Goal: Complete application form

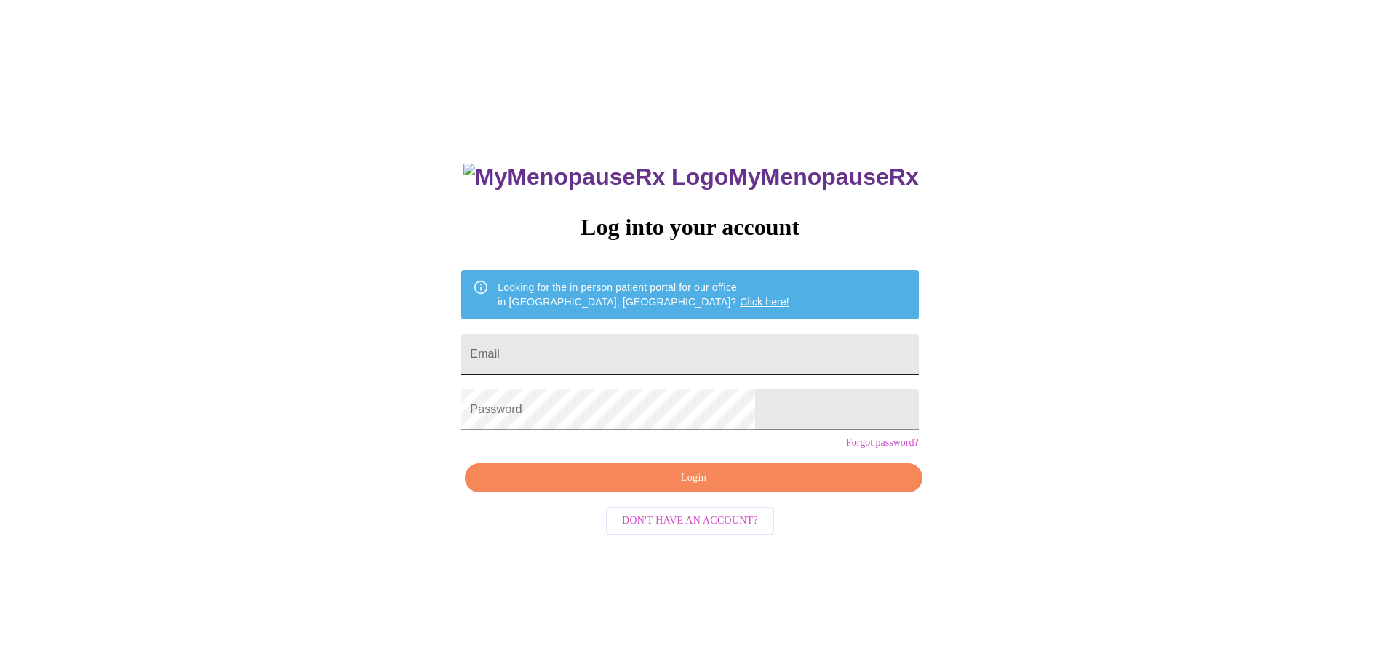
click at [632, 351] on input "Email" at bounding box center [689, 354] width 457 height 41
type input "[EMAIL_ADDRESS][DOMAIN_NAME]"
click at [697, 488] on span "Login" at bounding box center [693, 478] width 423 height 18
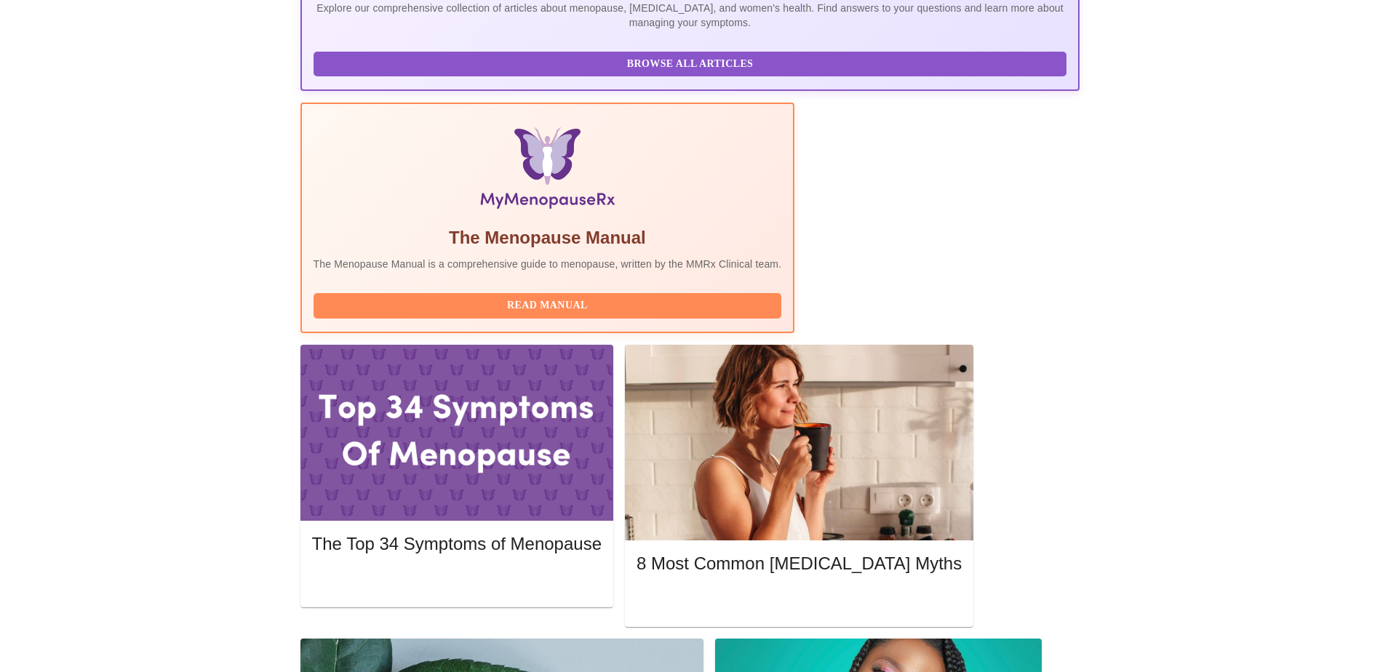
scroll to position [364, 0]
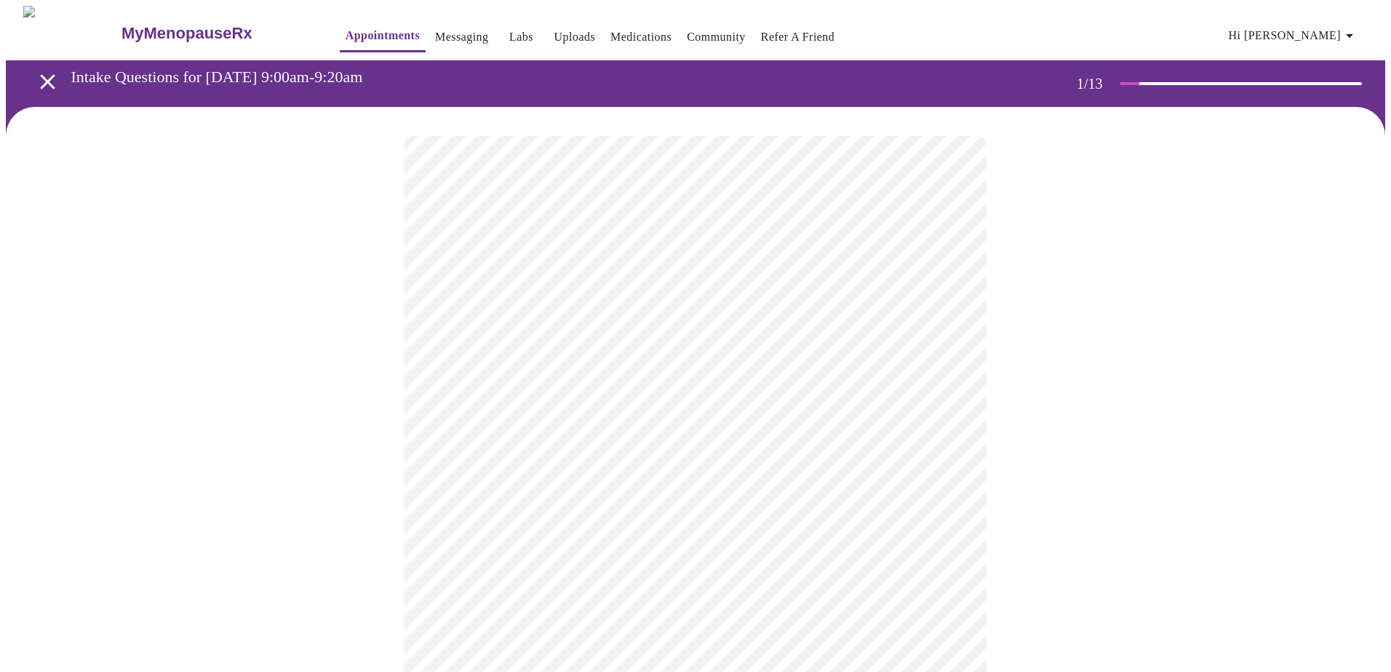
click at [648, 322] on body "MyMenopauseRx Appointments Messaging Labs Uploads Medications Community Refer a…" at bounding box center [696, 670] width 1380 height 1329
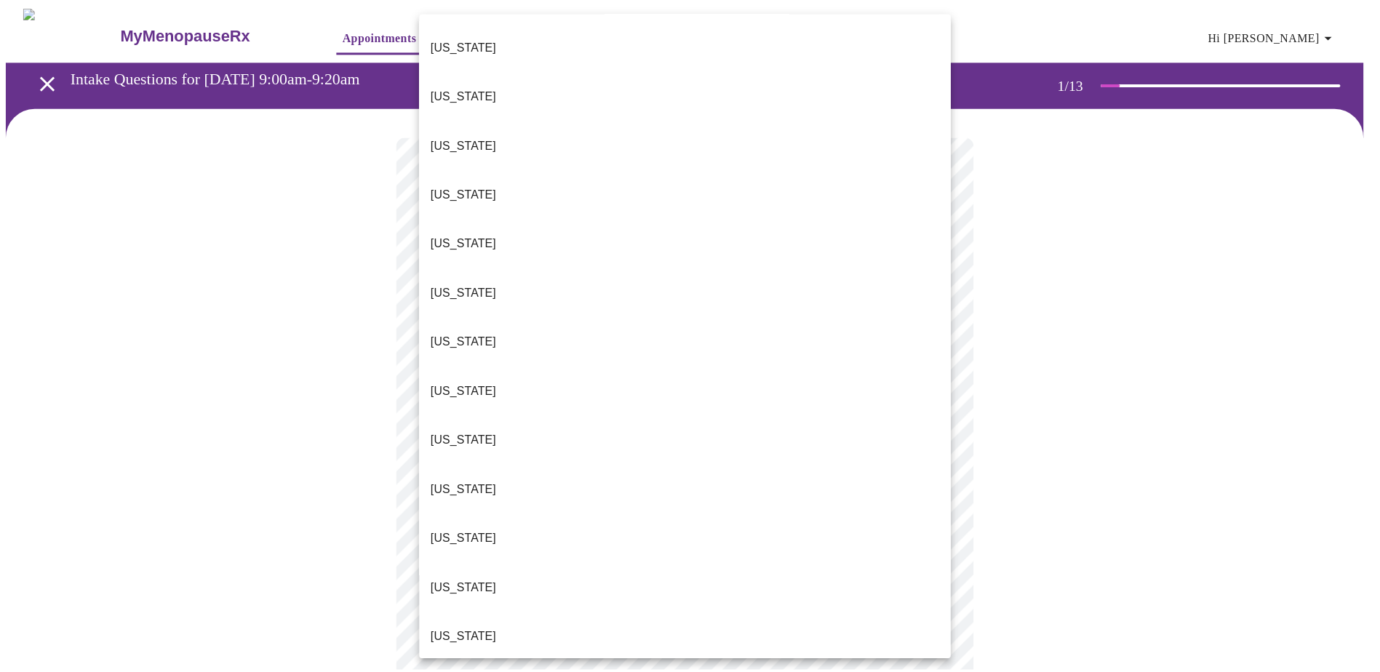
scroll to position [800, 0]
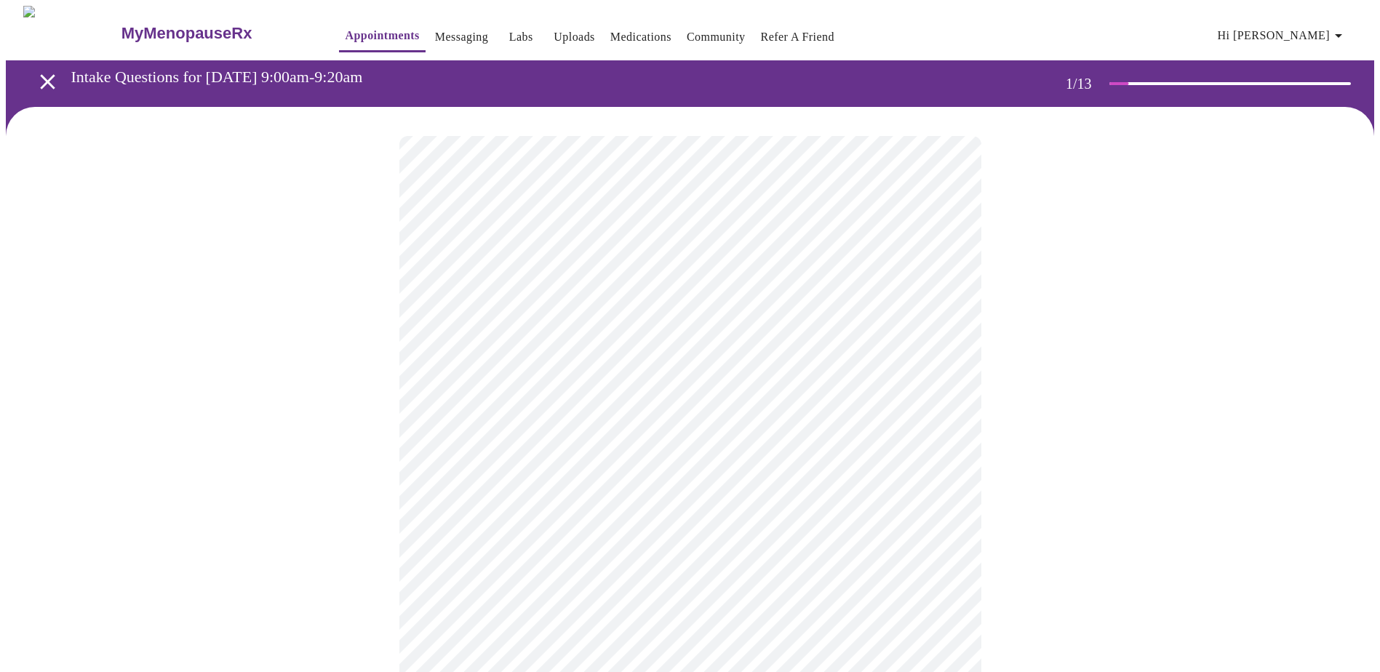
click at [640, 421] on body "MyMenopauseRx Appointments Messaging Labs Uploads Medications Community Refer a…" at bounding box center [690, 666] width 1369 height 1321
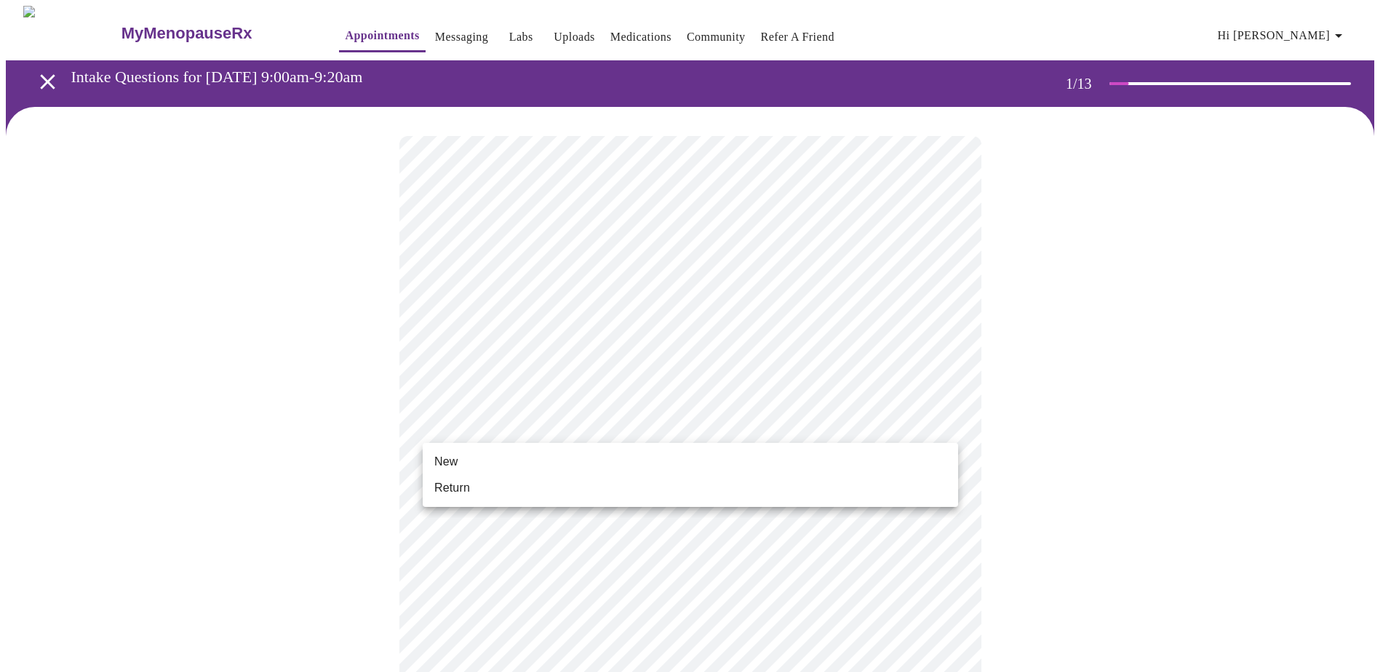
click at [613, 476] on li "Return" at bounding box center [691, 488] width 536 height 26
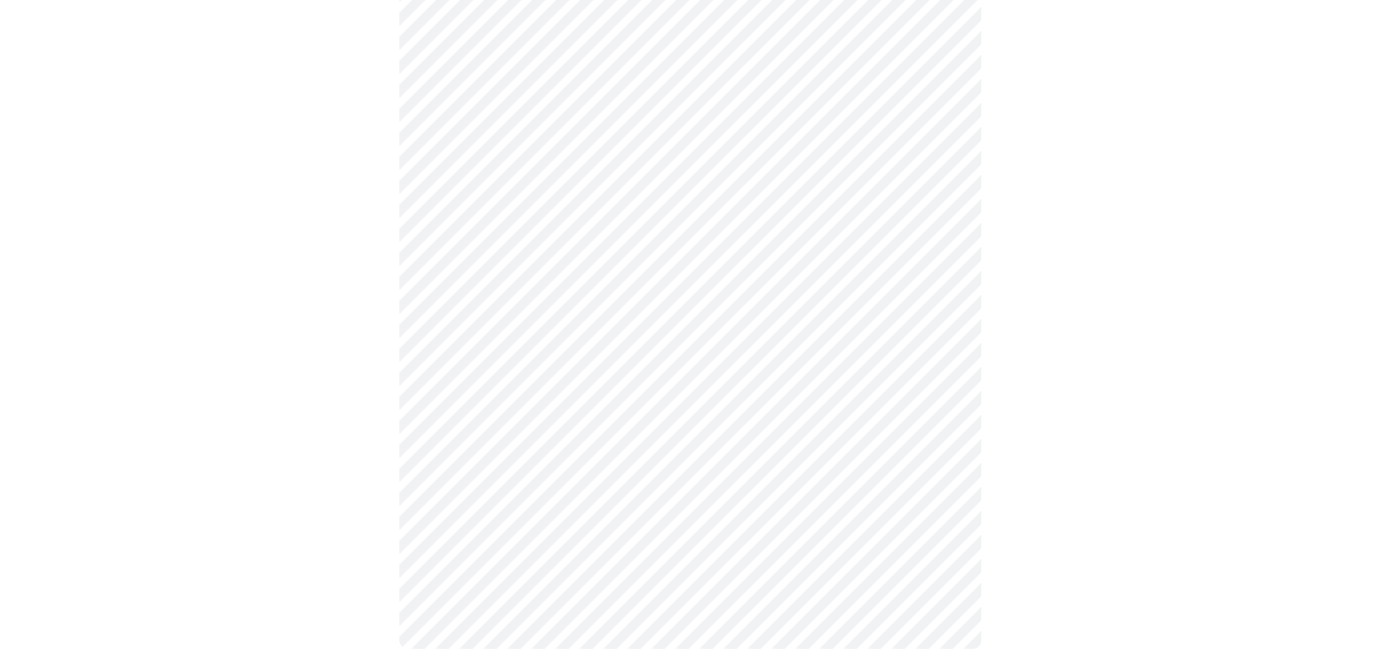
scroll to position [0, 0]
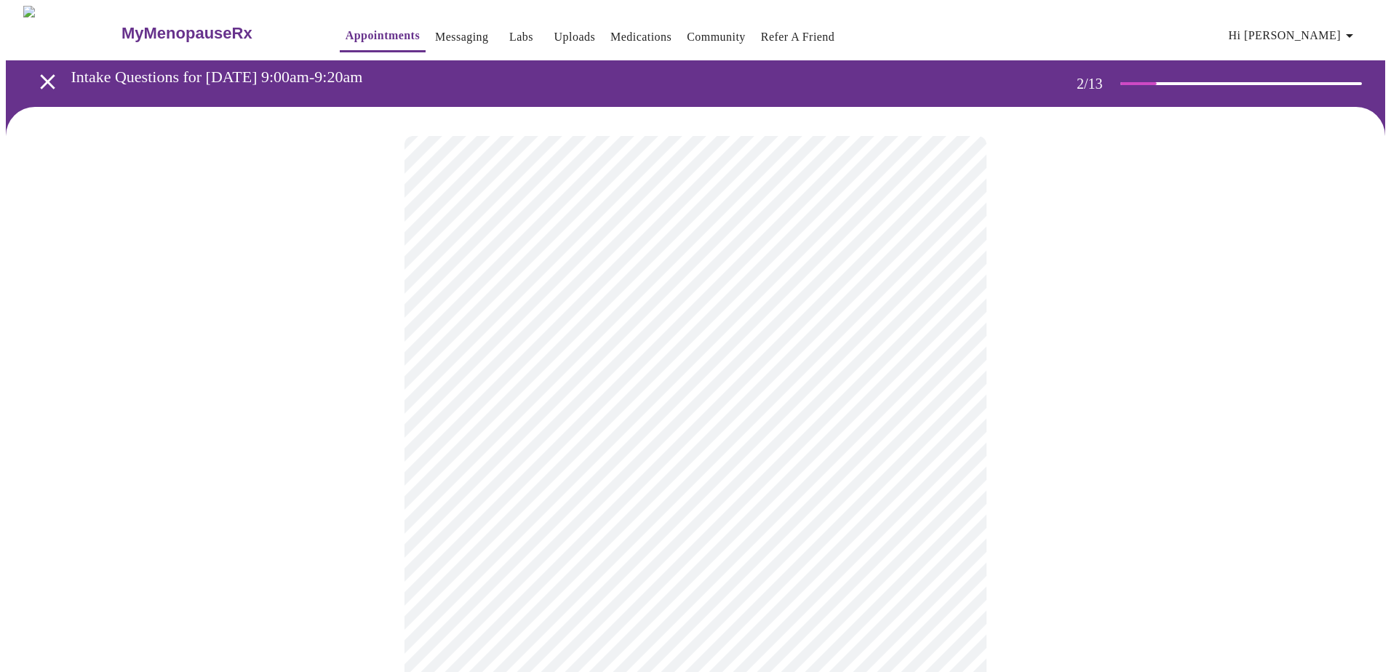
click at [754, 301] on body "MyMenopauseRx Appointments Messaging Labs Uploads Medications Community Refer a…" at bounding box center [696, 443] width 1380 height 875
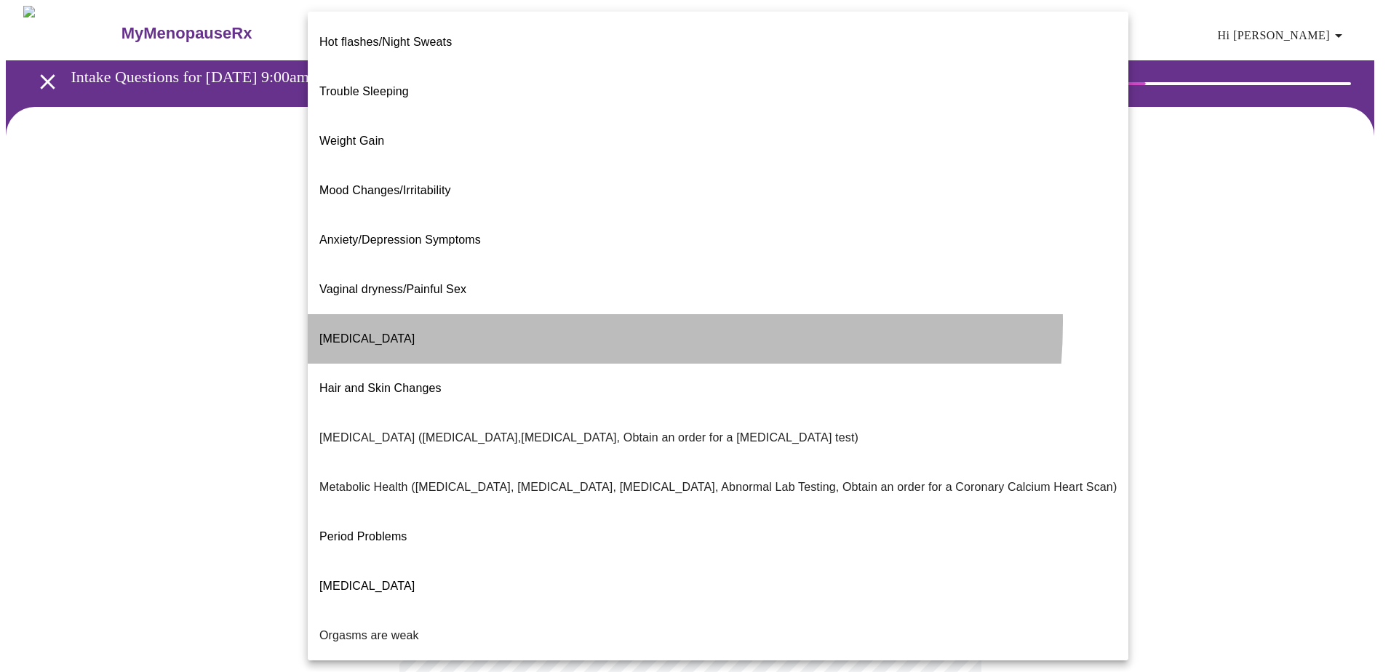
click at [549, 314] on li "[MEDICAL_DATA]" at bounding box center [718, 338] width 821 height 49
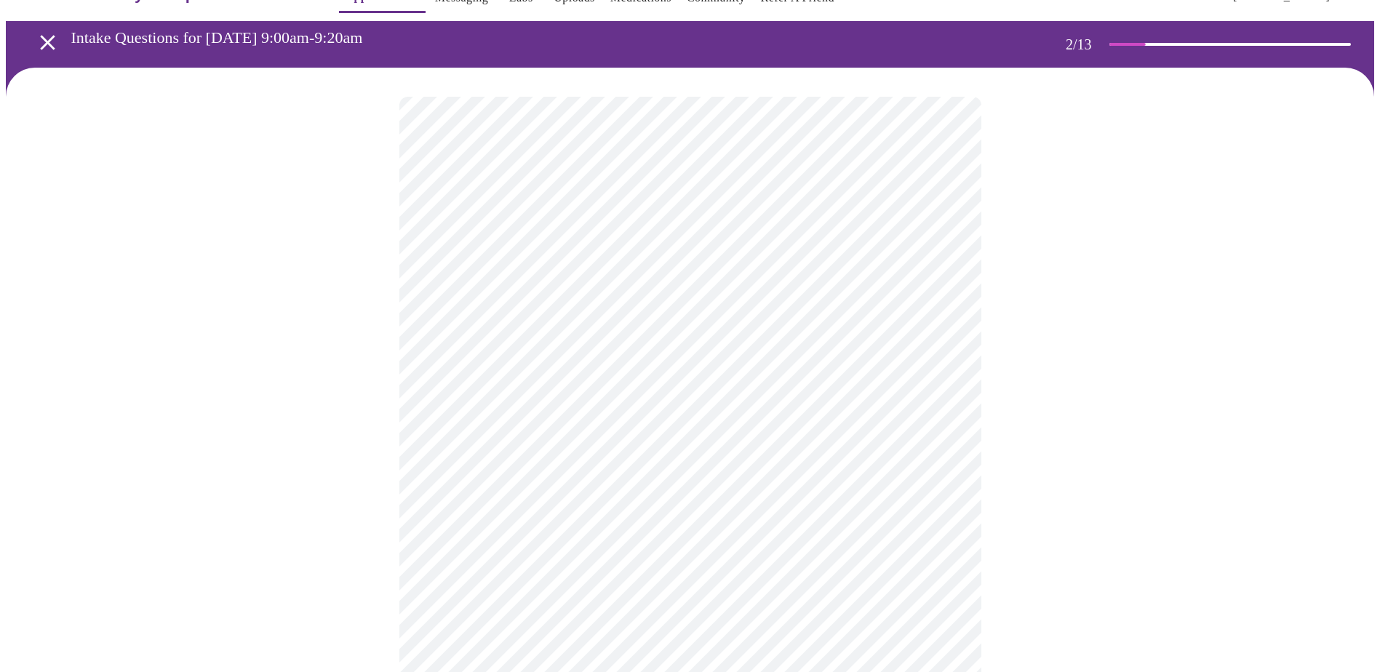
scroll to position [73, 0]
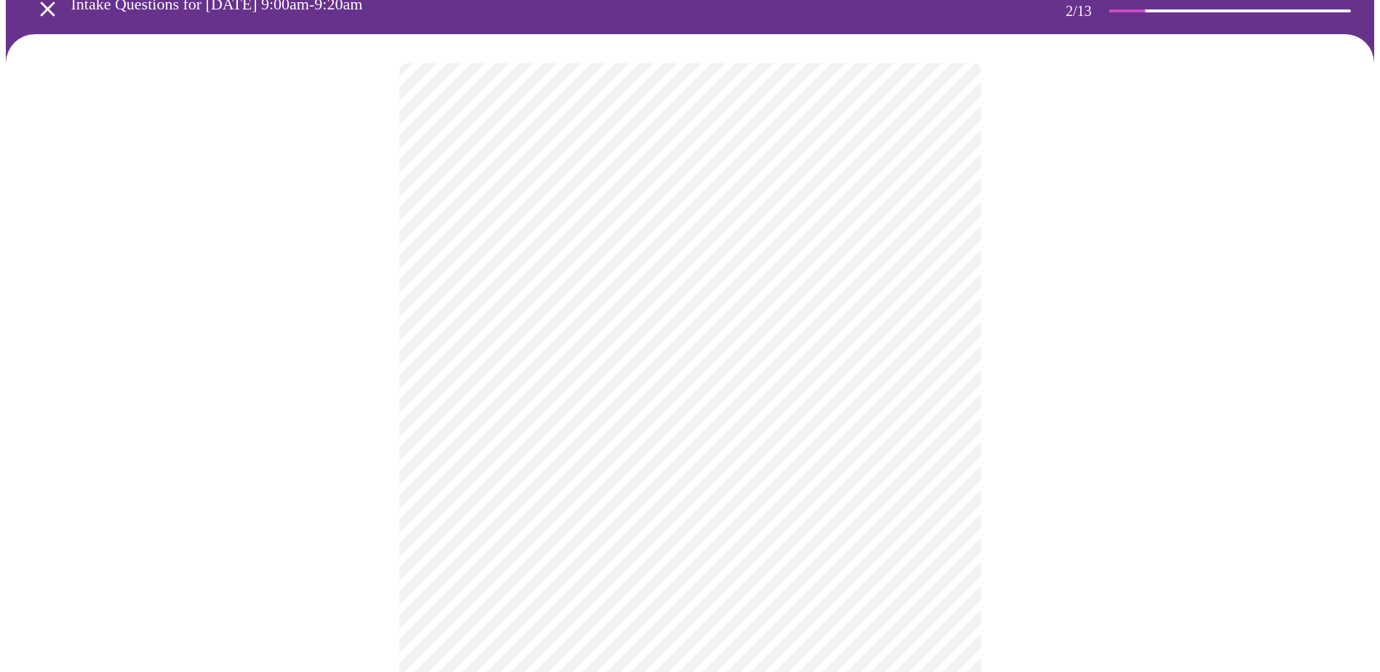
click at [888, 380] on body "MyMenopauseRx Appointments Messaging Labs Uploads Medications Community Refer a…" at bounding box center [690, 366] width 1369 height 866
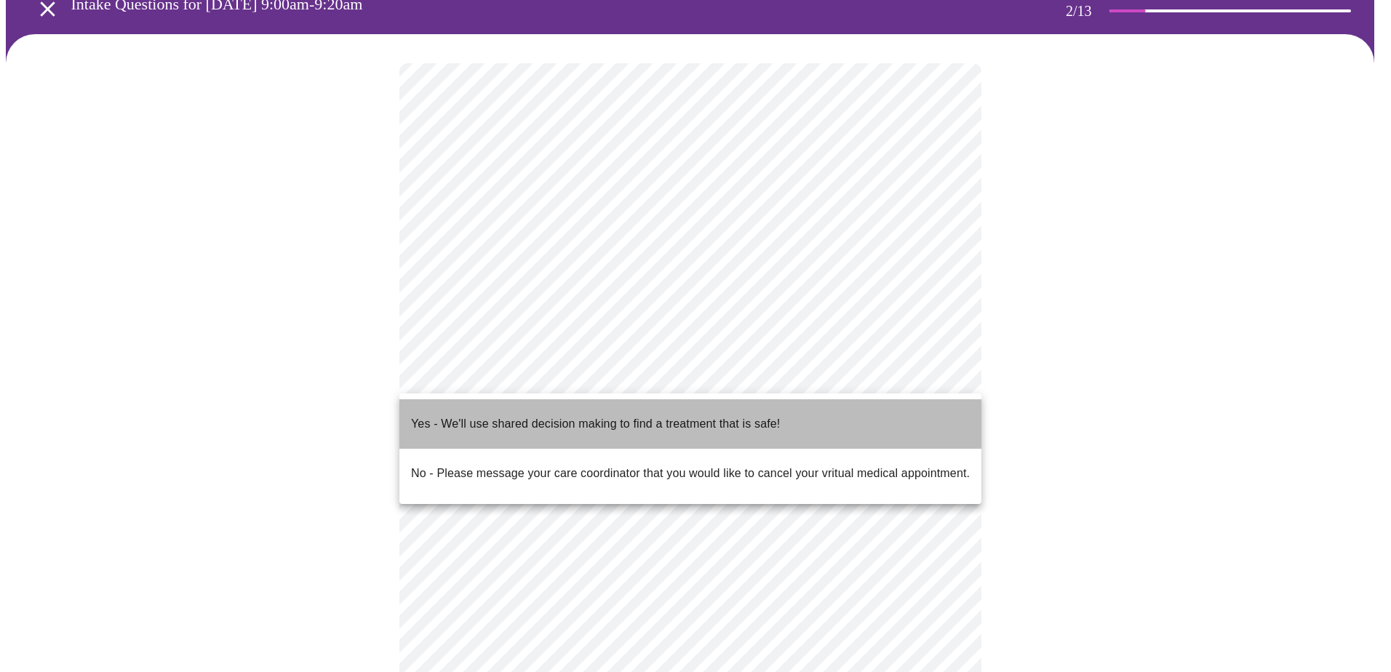
click at [768, 417] on p "Yes - We'll use shared decision making to find a treatment that is safe!" at bounding box center [595, 423] width 369 height 17
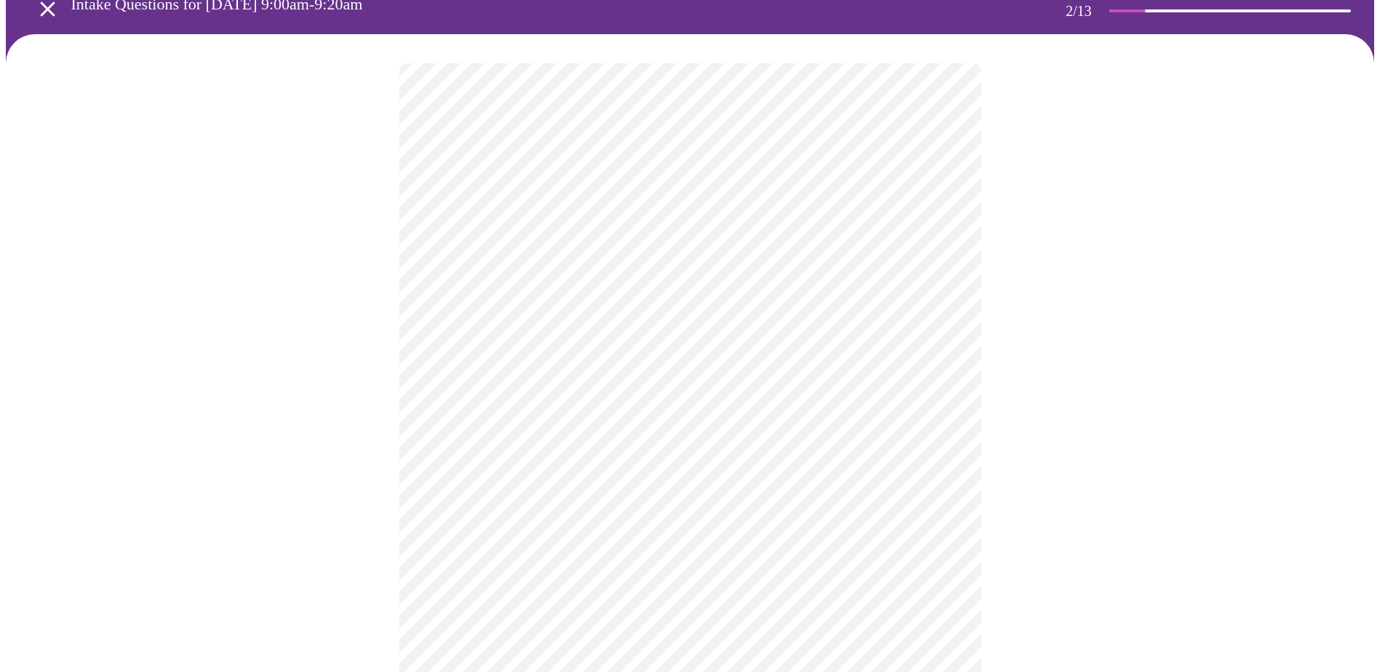
click at [1037, 520] on div at bounding box center [690, 412] width 1369 height 756
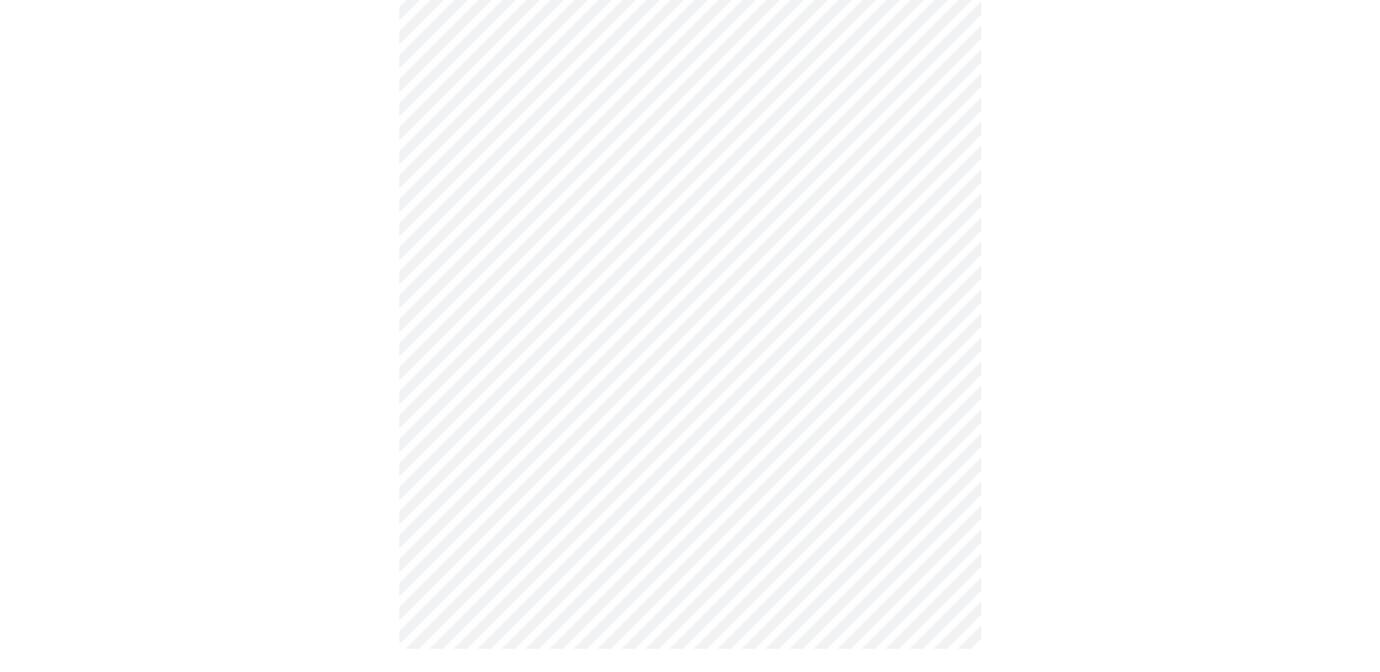
scroll to position [0, 0]
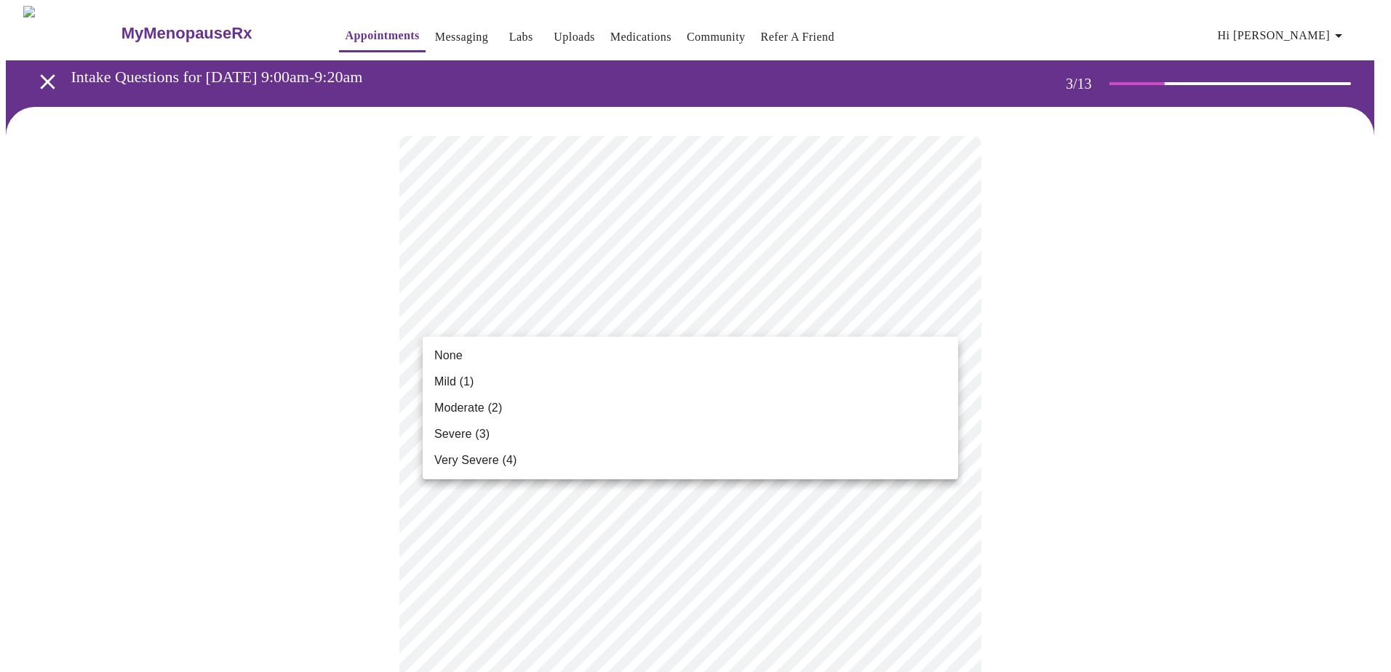
click at [757, 407] on li "Moderate (2)" at bounding box center [691, 408] width 536 height 26
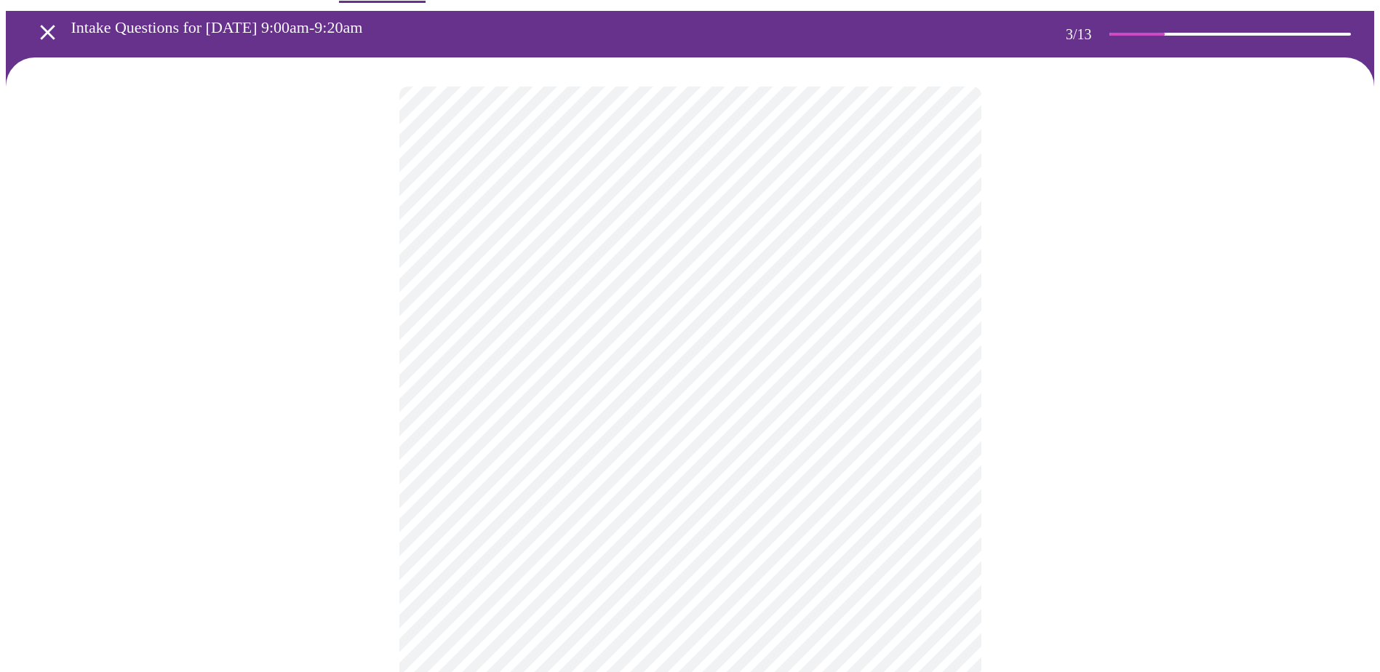
scroll to position [73, 0]
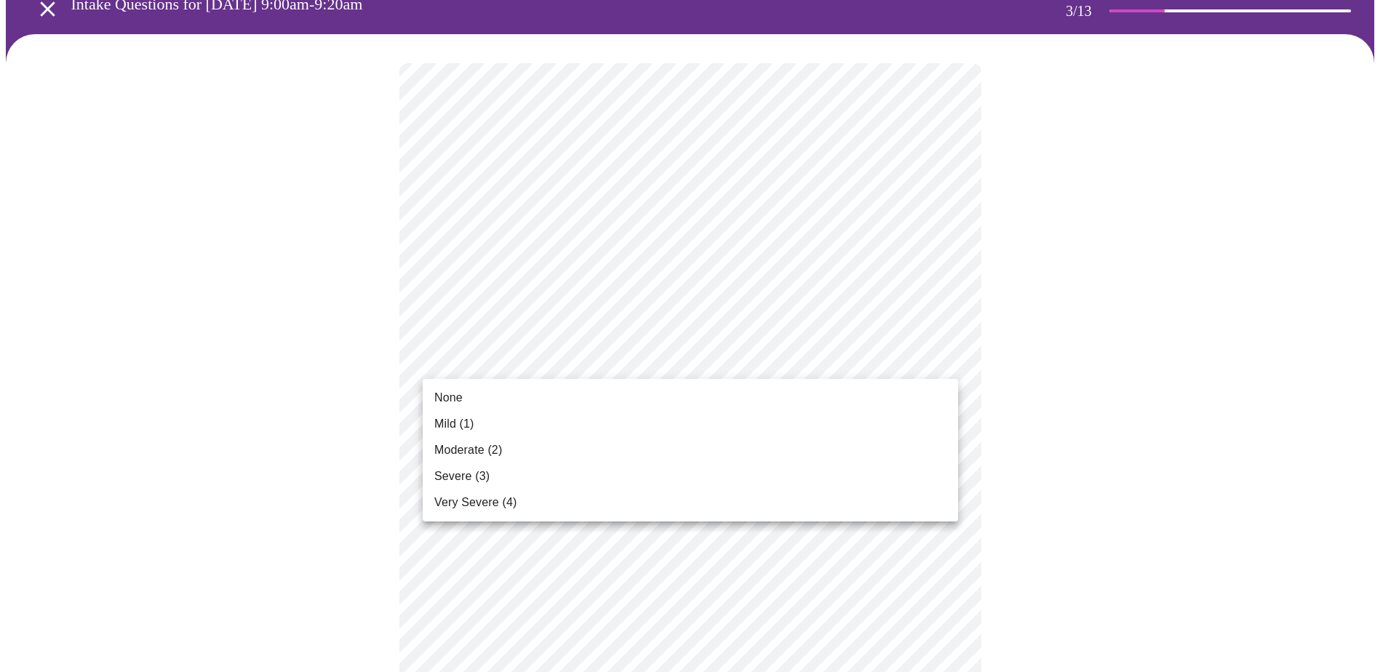
click at [708, 401] on li "None" at bounding box center [691, 398] width 536 height 26
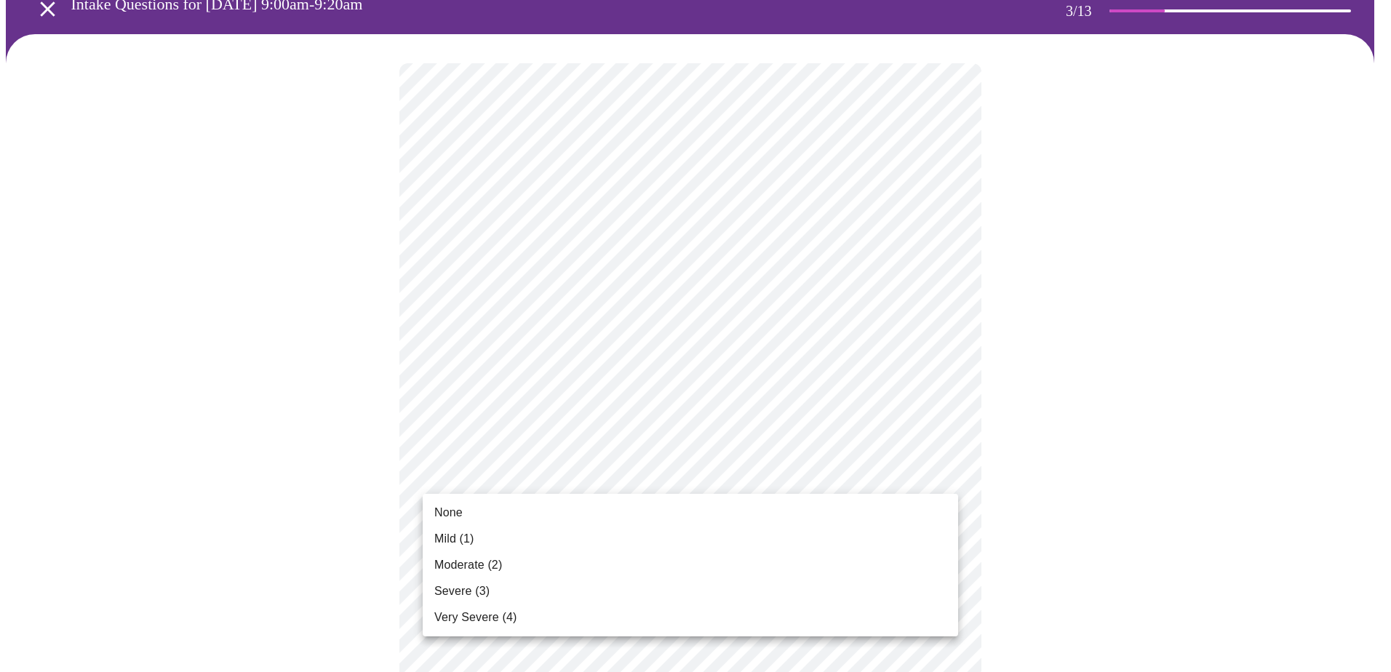
click at [581, 595] on li "Severe (3)" at bounding box center [691, 591] width 536 height 26
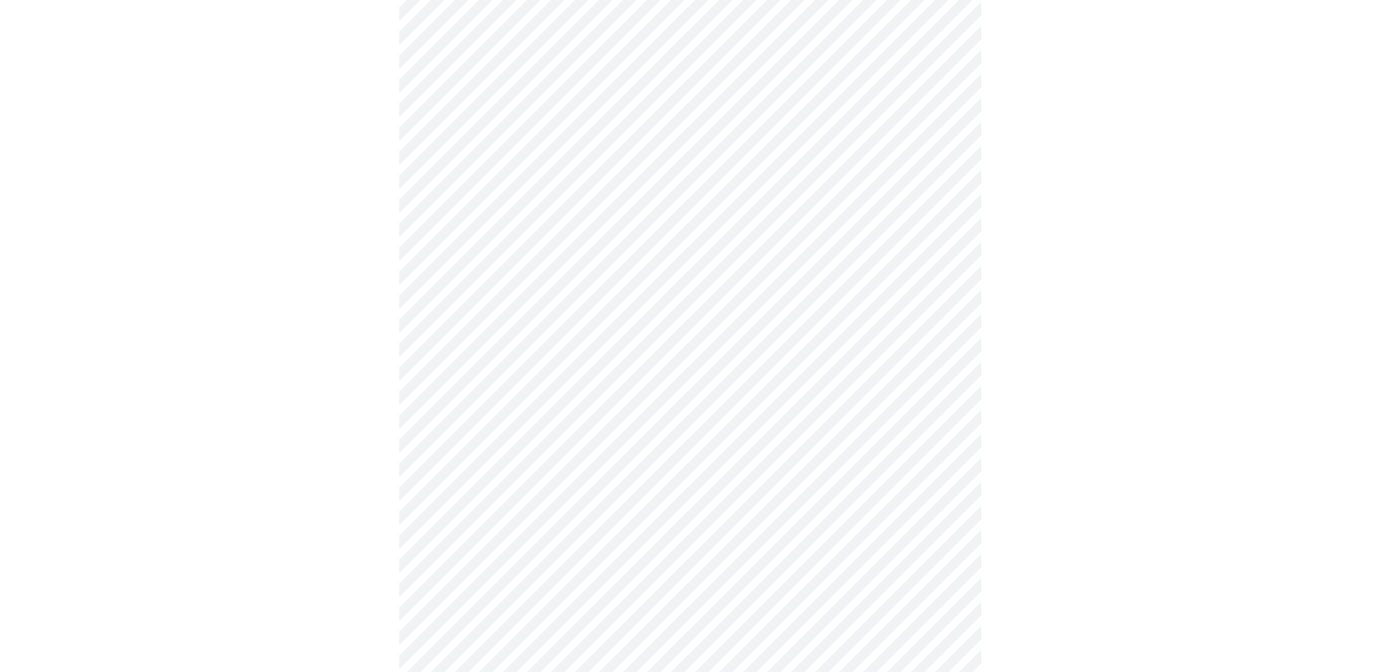
scroll to position [291, 0]
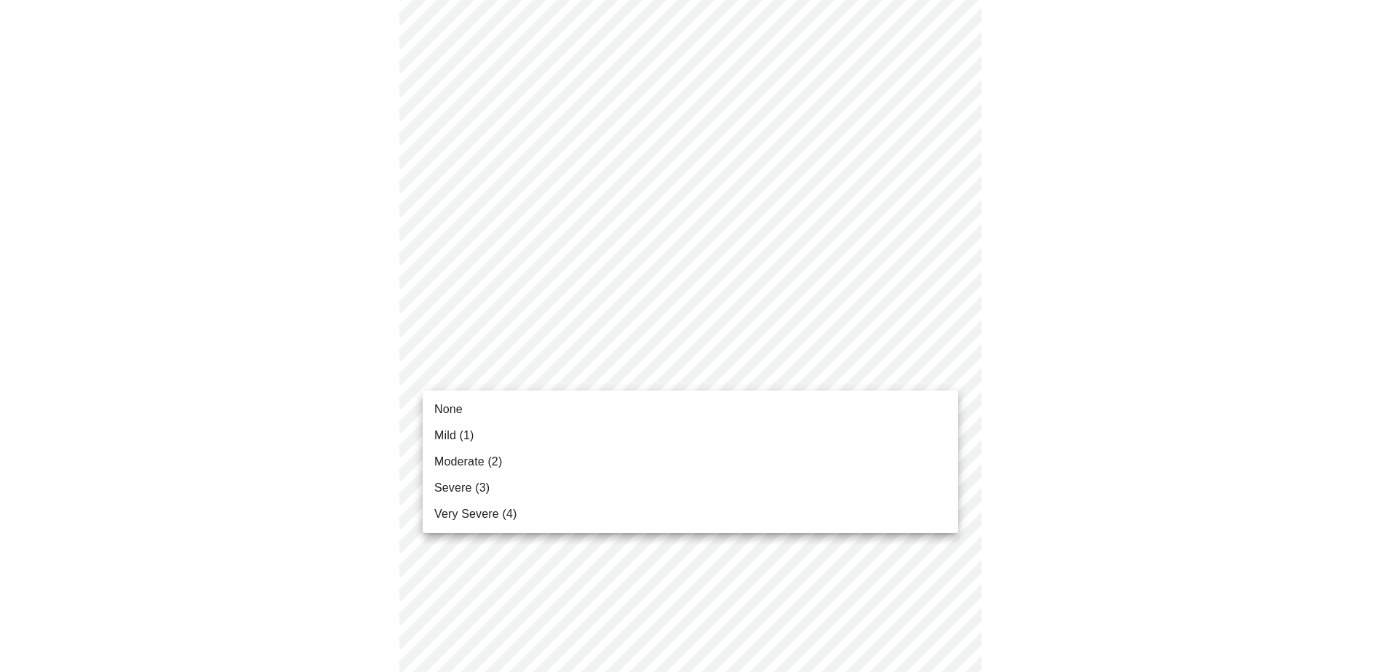
click at [731, 372] on body "MyMenopauseRx Appointments Messaging Labs Uploads Medications Community Refer a…" at bounding box center [696, 652] width 1380 height 1874
click at [689, 483] on li "Severe (3)" at bounding box center [691, 488] width 536 height 26
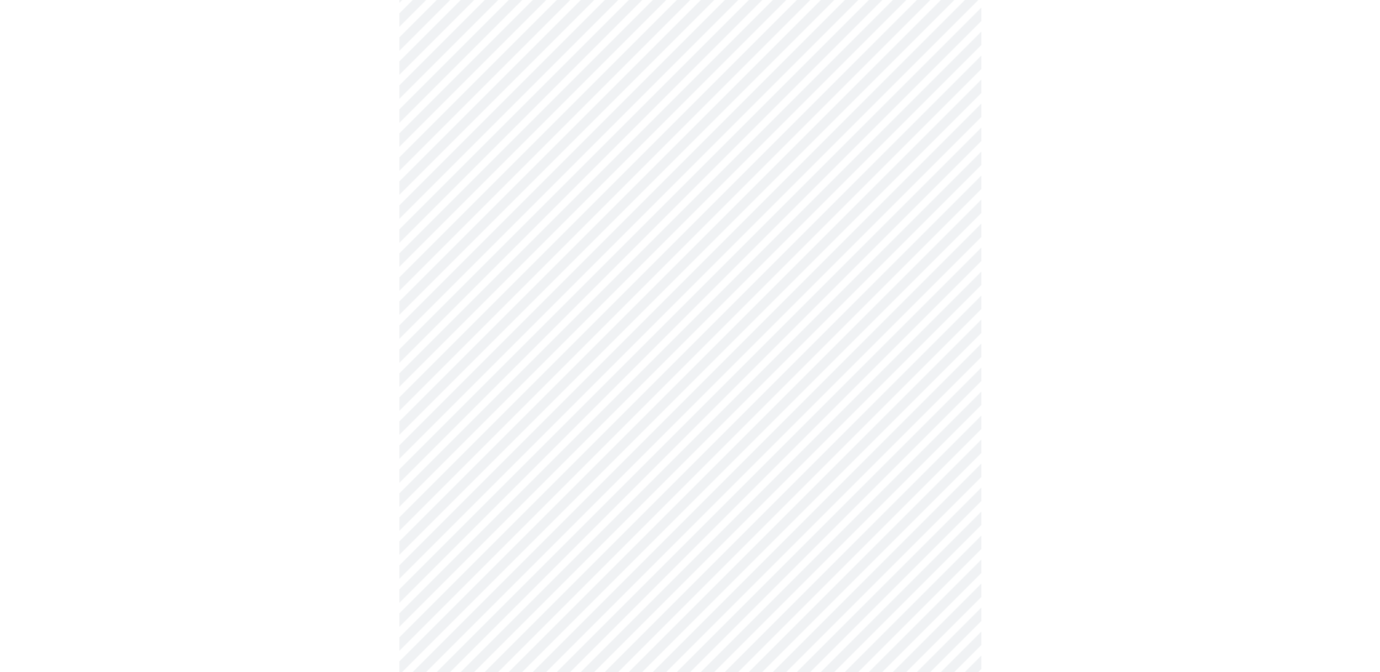
click at [782, 465] on body "MyMenopauseRx Appointments Messaging Labs Uploads Medications Community Refer a…" at bounding box center [690, 642] width 1369 height 1854
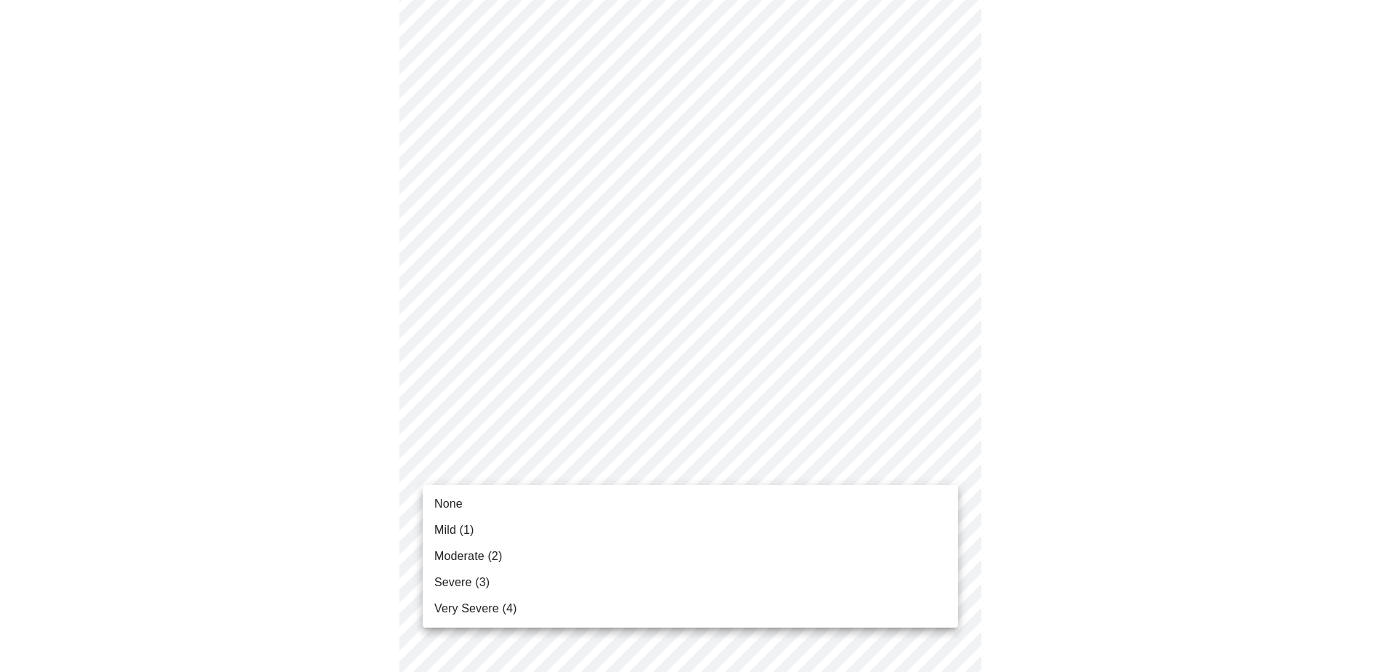
click at [682, 583] on li "Severe (3)" at bounding box center [691, 583] width 536 height 26
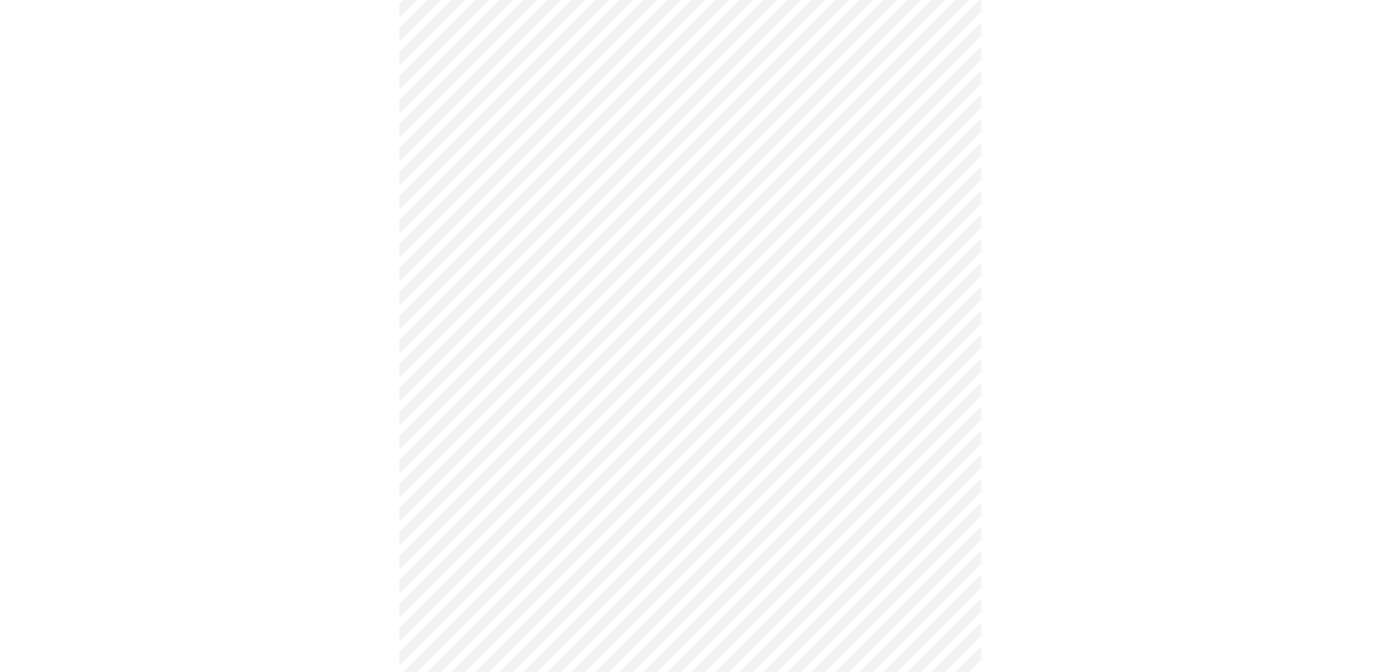
scroll to position [509, 0]
click at [760, 343] on body "MyMenopauseRx Appointments Messaging Labs Uploads Medications Community Refer a…" at bounding box center [690, 413] width 1369 height 1834
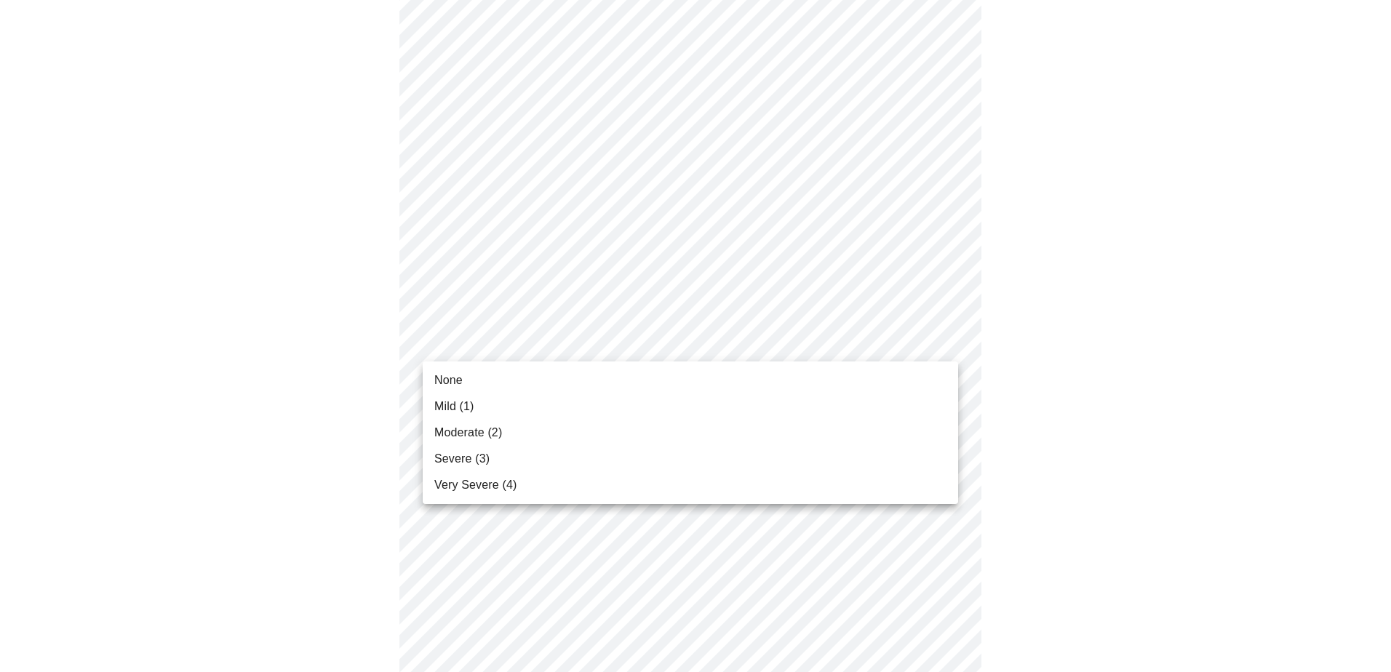
click at [716, 457] on li "Severe (3)" at bounding box center [691, 459] width 536 height 26
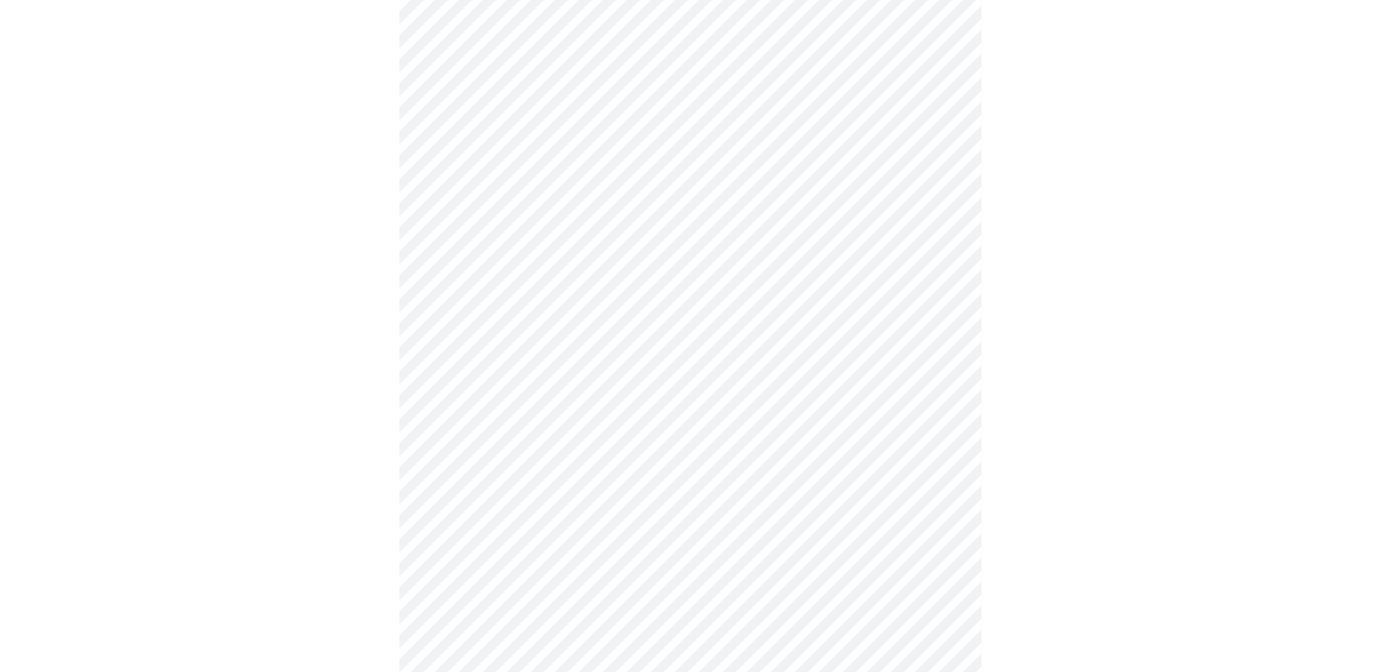
click at [758, 458] on body "MyMenopauseRx Appointments Messaging Labs Uploads Medications Community Refer a…" at bounding box center [690, 402] width 1369 height 1813
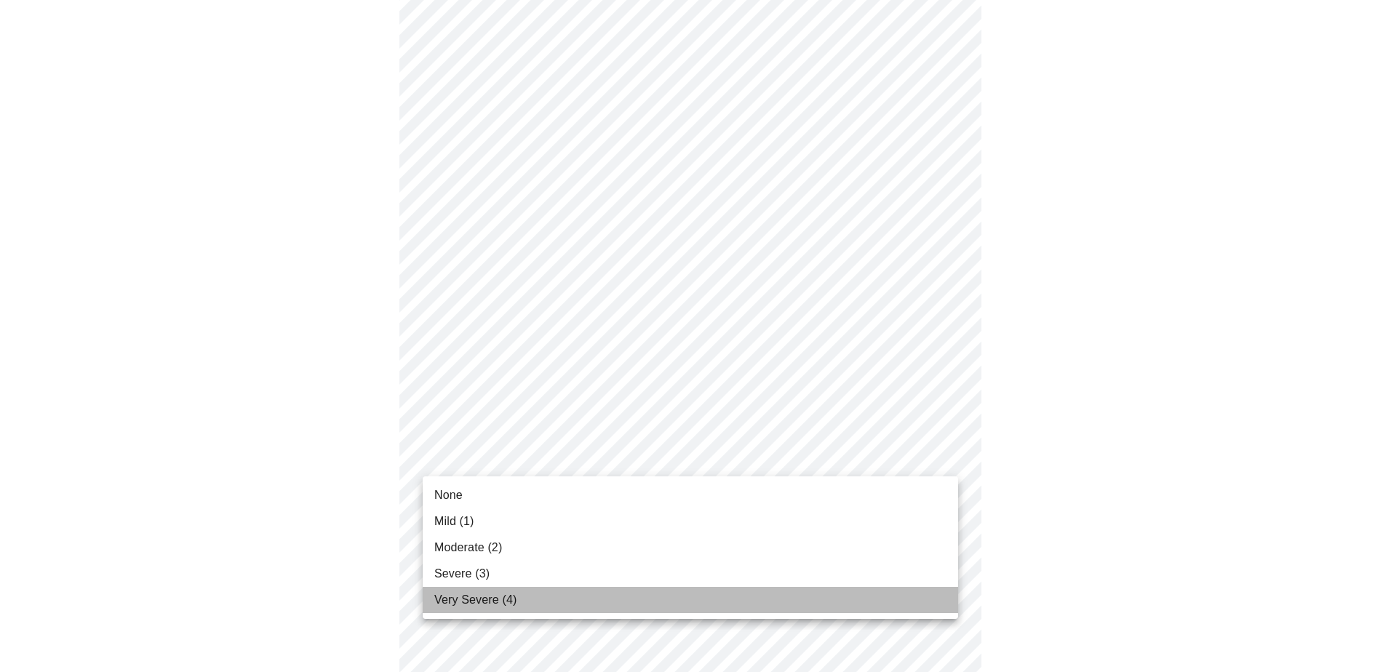
click at [720, 596] on li "Very Severe (4)" at bounding box center [691, 600] width 536 height 26
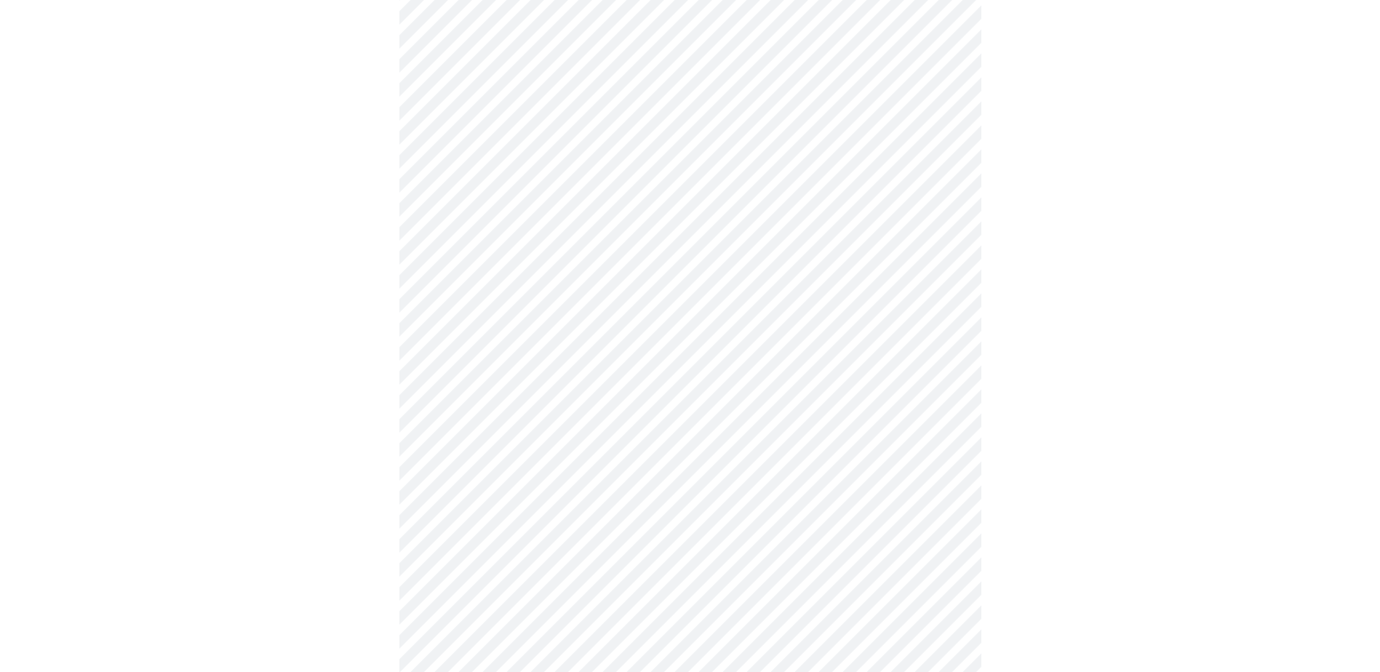
scroll to position [582, 0]
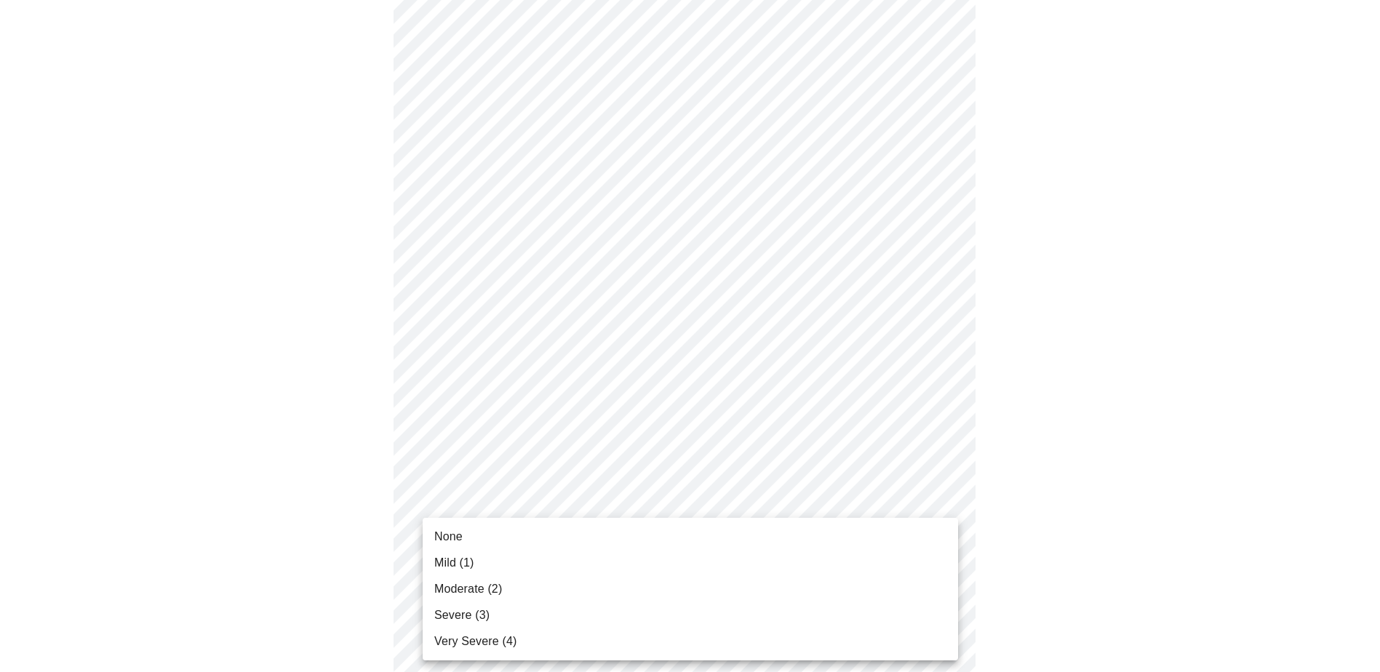
click at [814, 484] on body "MyMenopauseRx Appointments Messaging Labs Uploads Medications Community Refer a…" at bounding box center [690, 320] width 1369 height 1793
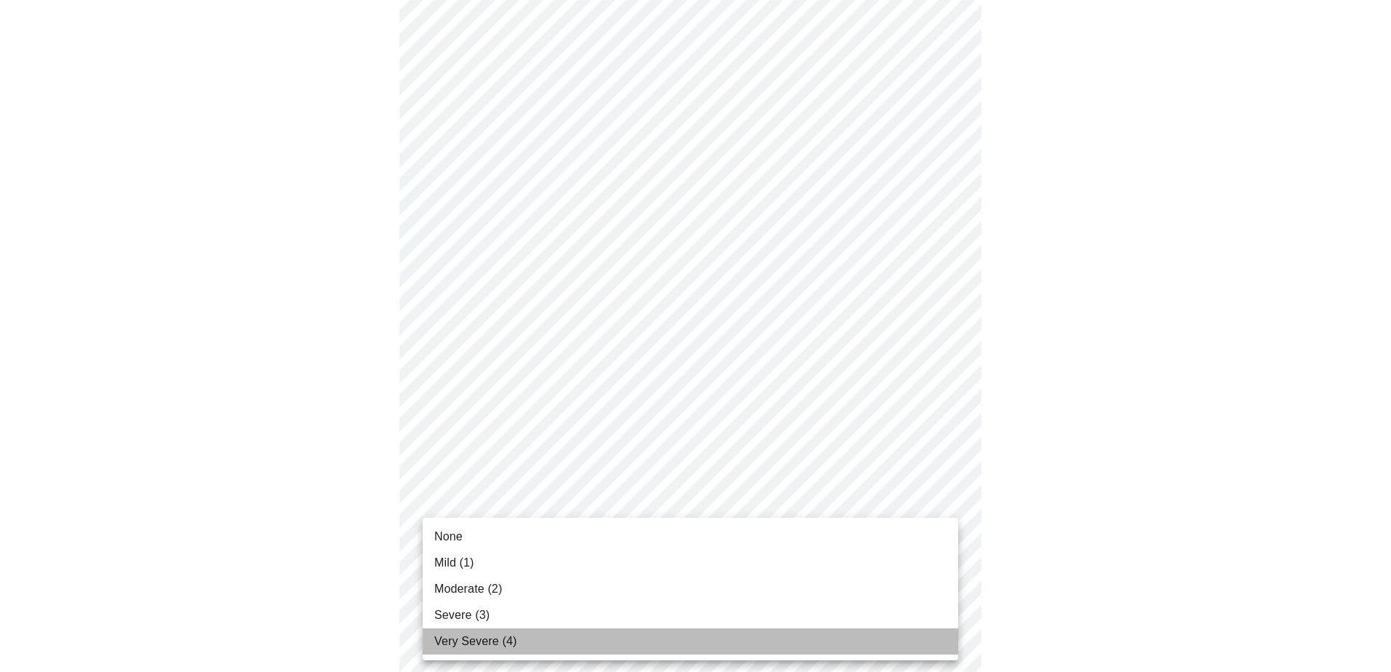
click at [669, 639] on li "Very Severe (4)" at bounding box center [691, 642] width 536 height 26
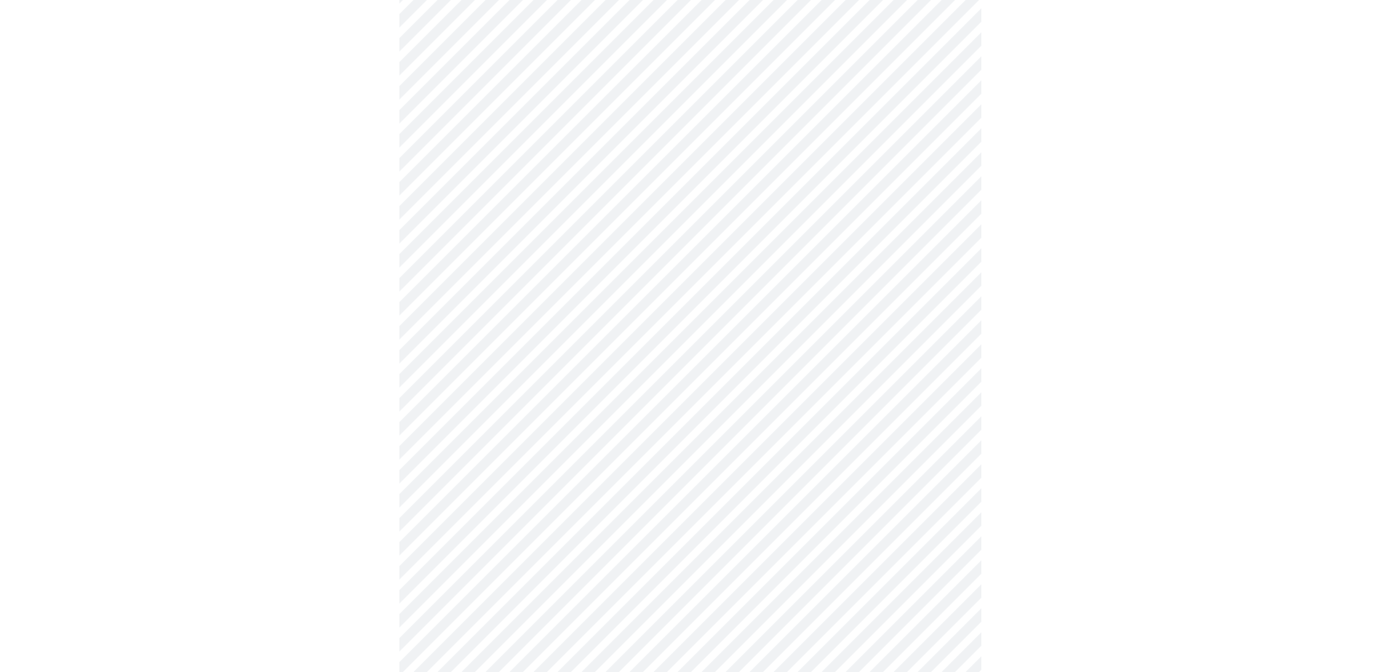
scroll to position [800, 0]
click at [788, 402] on body "MyMenopauseRx Appointments Messaging Labs Uploads Medications Community Refer a…" at bounding box center [690, 91] width 1369 height 1772
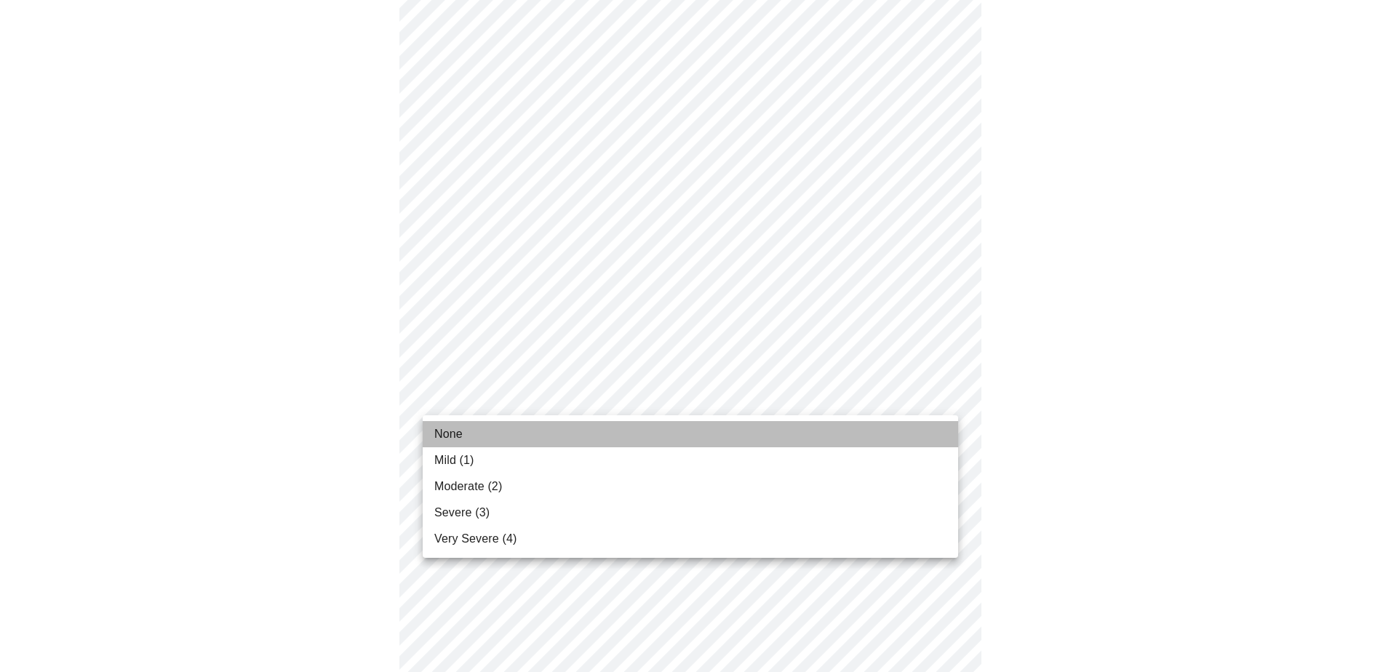
click at [752, 433] on li "None" at bounding box center [691, 434] width 536 height 26
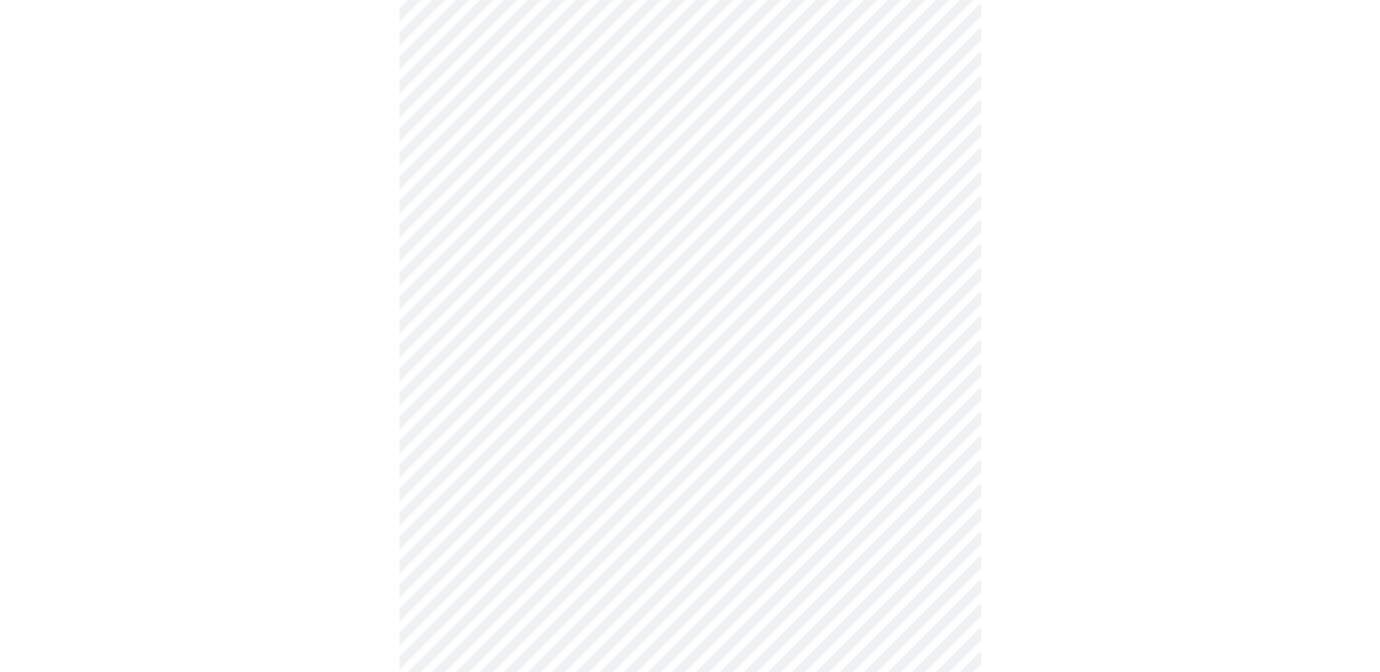
click at [793, 518] on body "MyMenopauseRx Appointments Messaging Labs Uploads Medications Community Refer a…" at bounding box center [690, 81] width 1369 height 1752
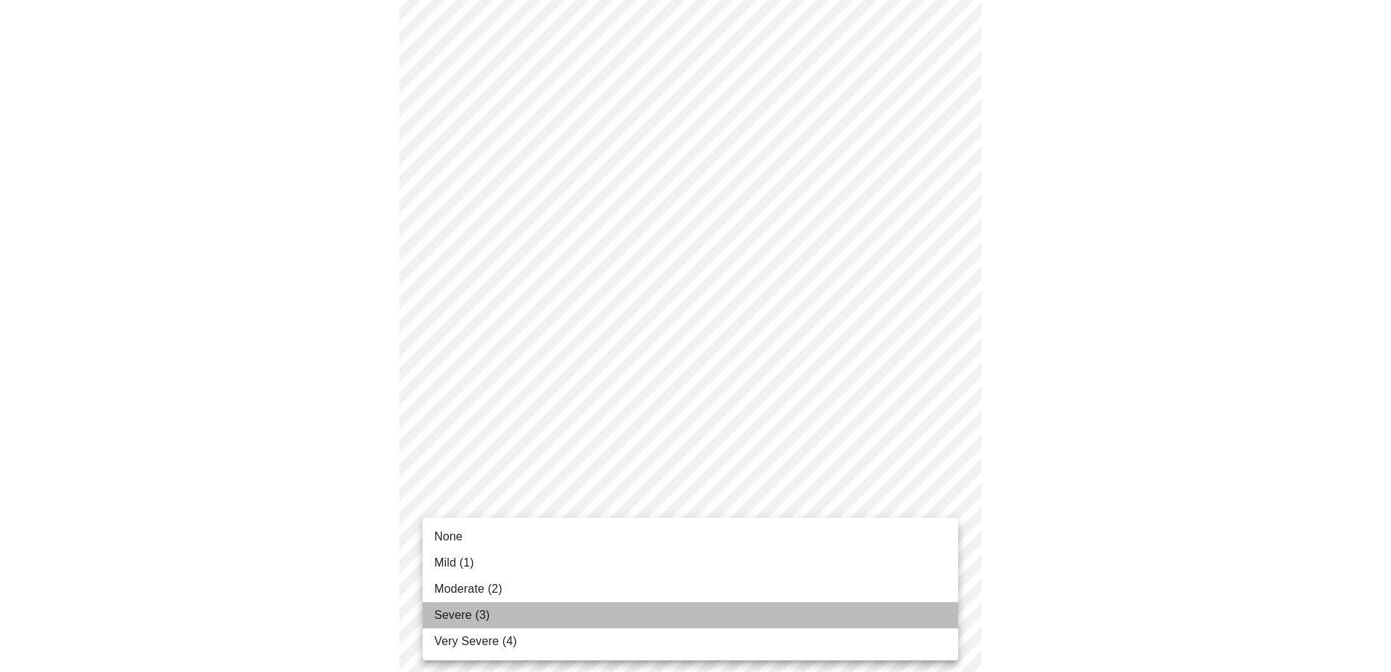
click at [678, 618] on li "Severe (3)" at bounding box center [691, 615] width 536 height 26
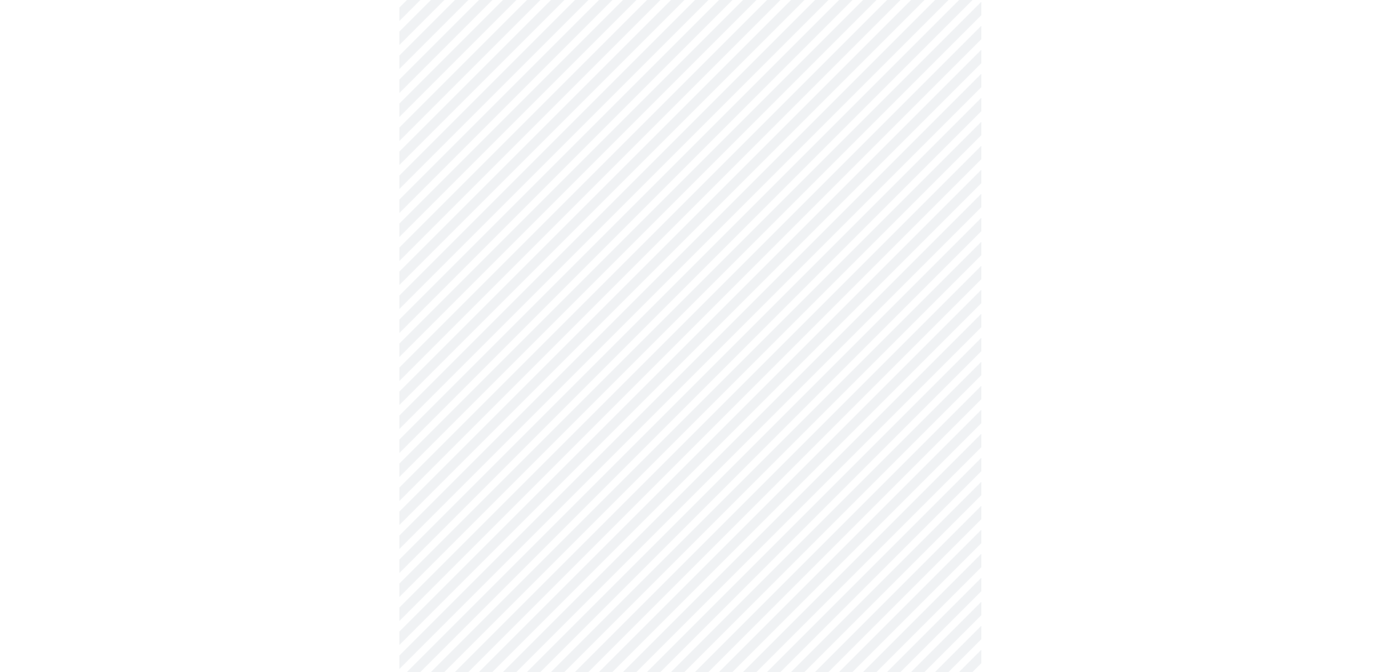
scroll to position [1019, 0]
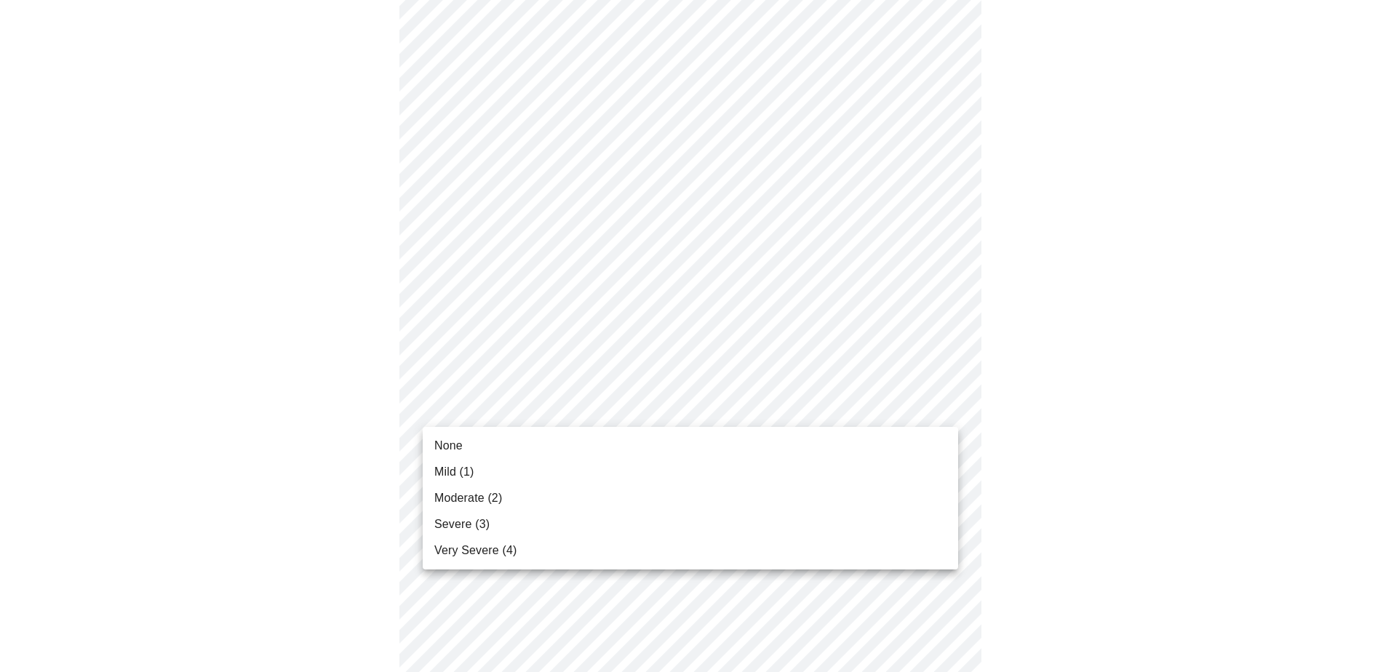
click at [647, 546] on li "Very Severe (4)" at bounding box center [691, 551] width 536 height 26
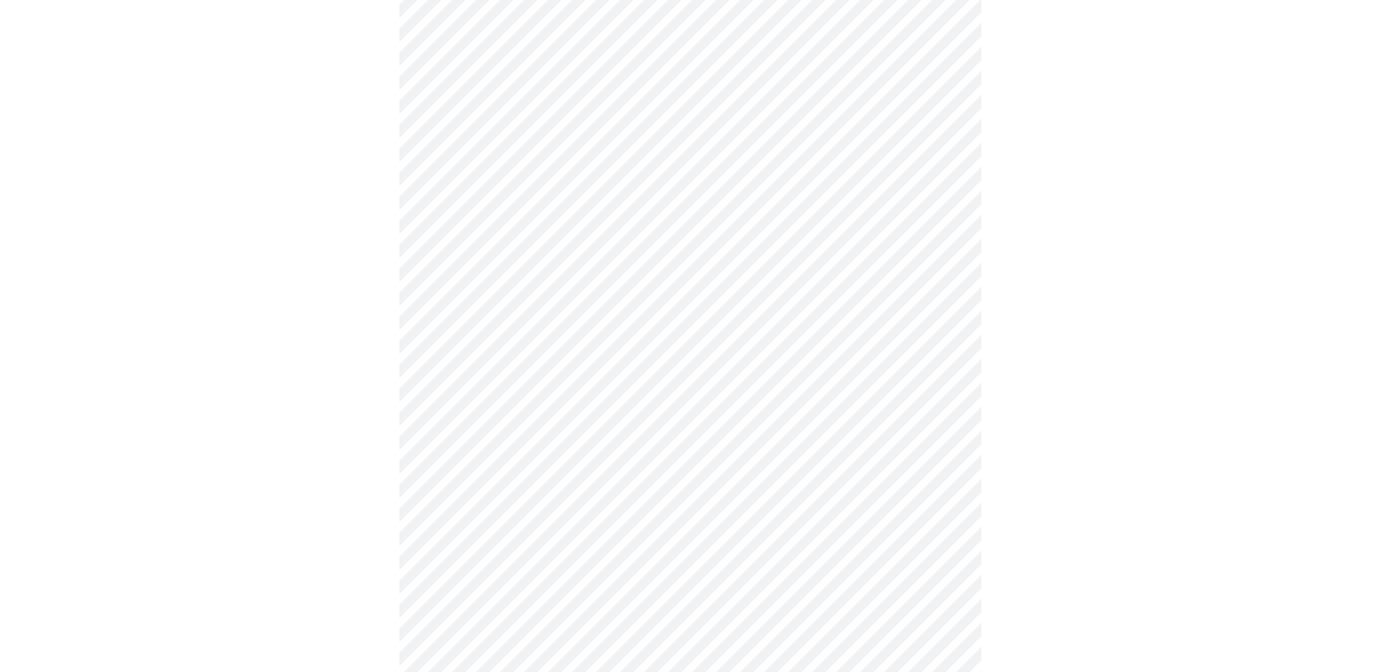
scroll to position [509, 0]
click at [824, 325] on body "MyMenopauseRx Appointments Messaging Labs Uploads Medications Community Refer a…" at bounding box center [690, 184] width 1369 height 1377
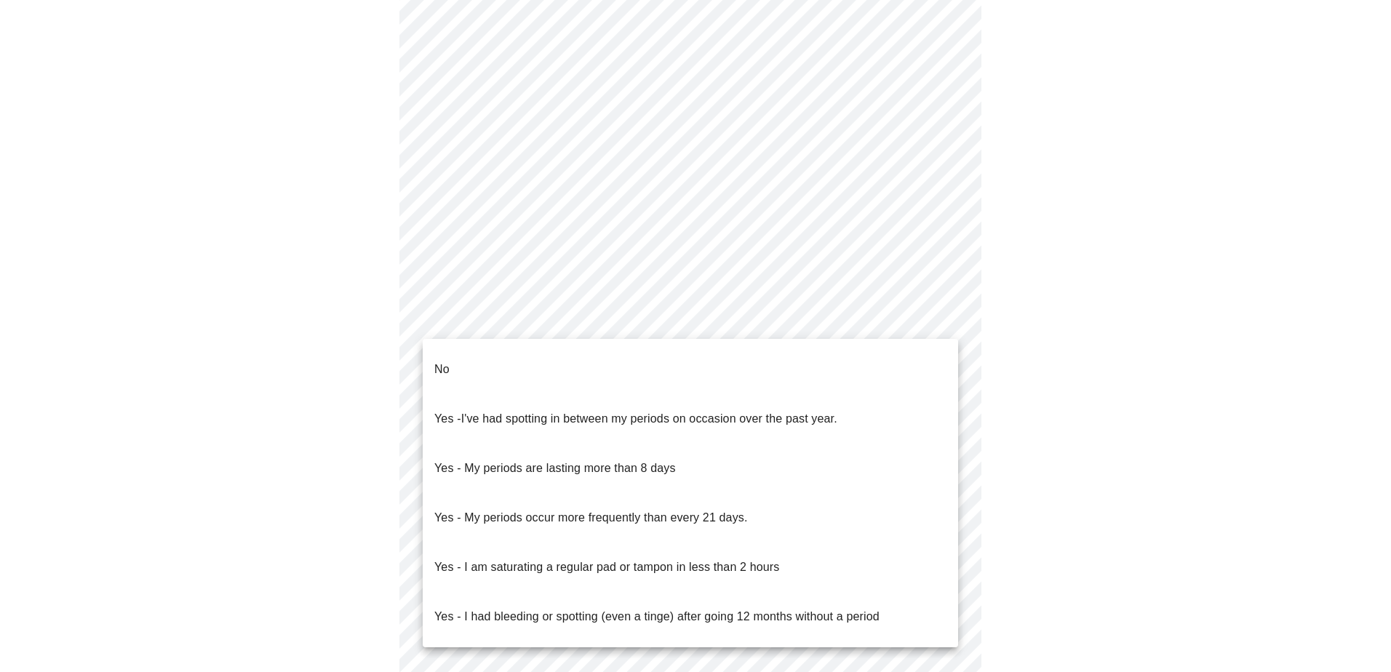
click at [829, 359] on li "No" at bounding box center [691, 369] width 536 height 49
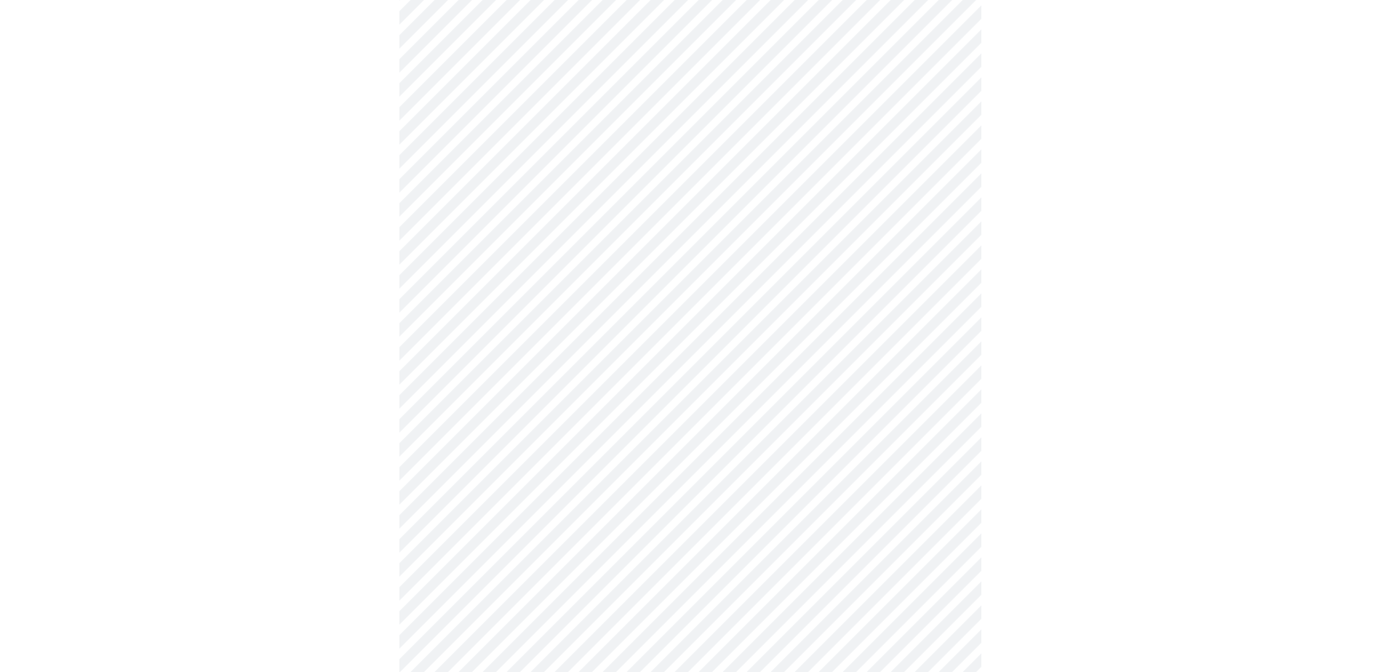
click at [864, 436] on body "MyMenopauseRx Appointments Messaging Labs Uploads Medications Community Refer a…" at bounding box center [690, 180] width 1369 height 1369
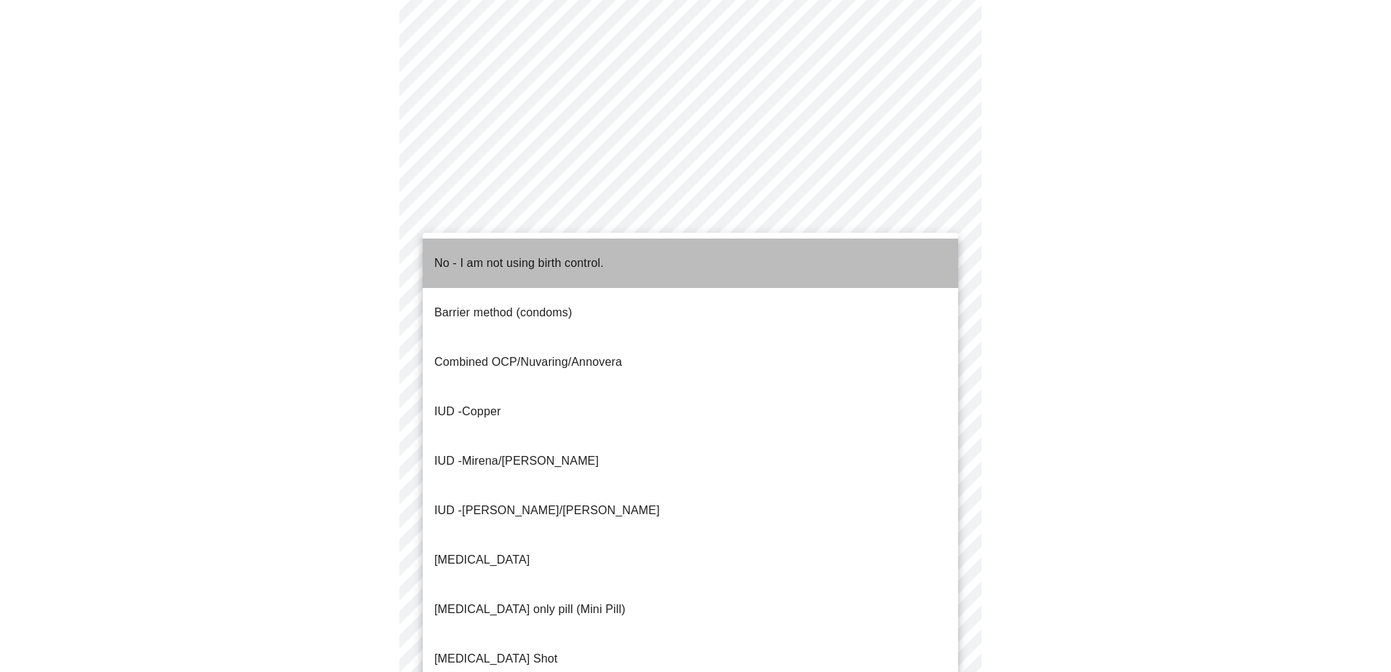
click at [777, 257] on li "No - I am not using birth control." at bounding box center [691, 263] width 536 height 49
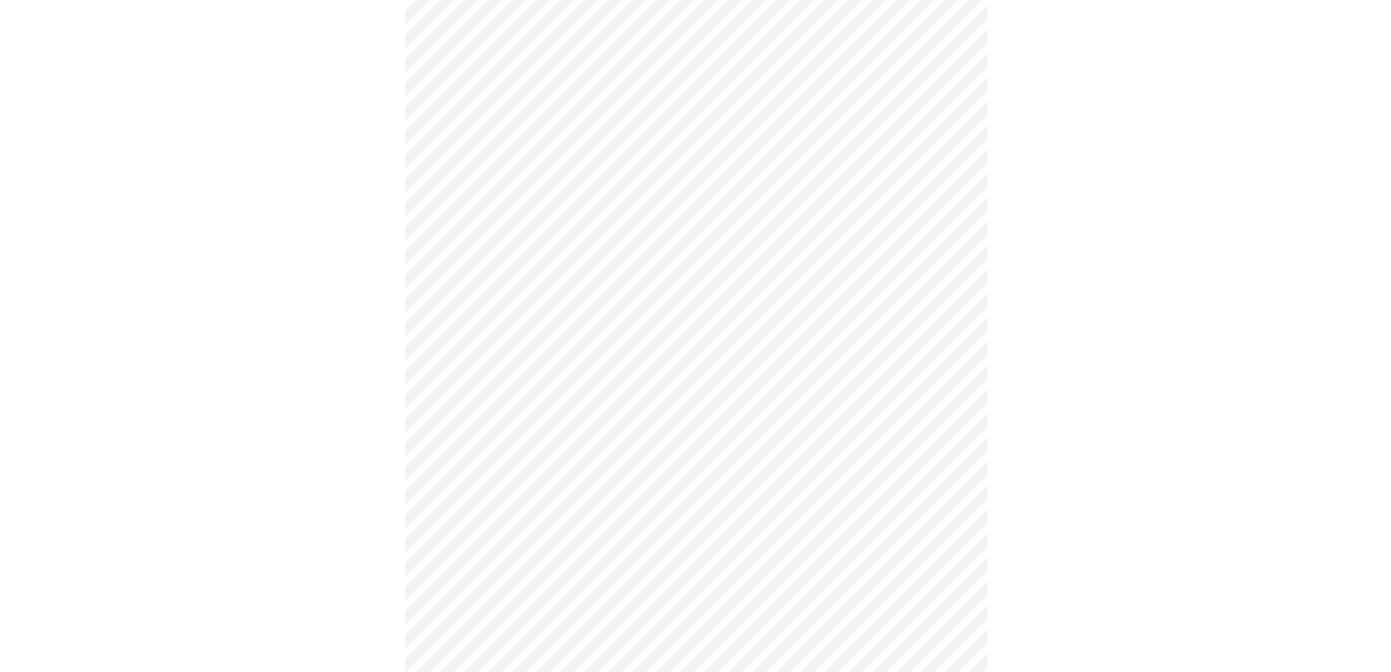
scroll to position [688, 0]
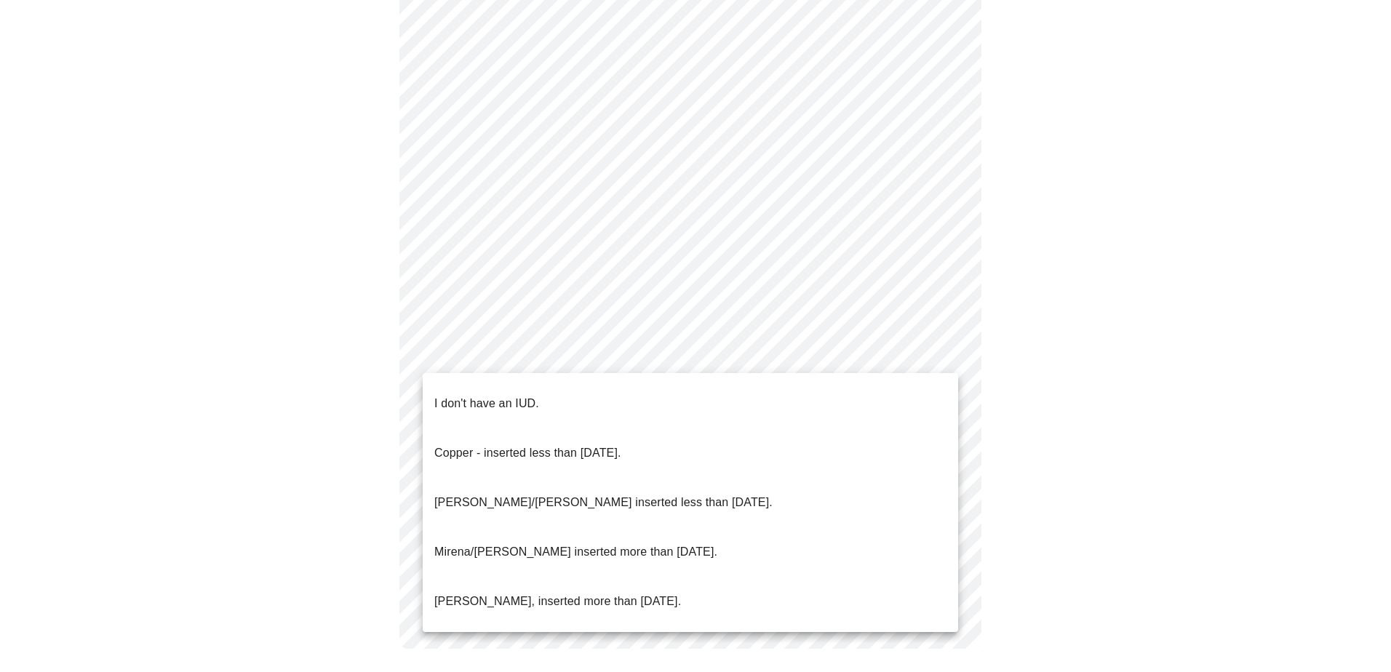
click at [781, 386] on li "I don't have an IUD." at bounding box center [691, 403] width 536 height 49
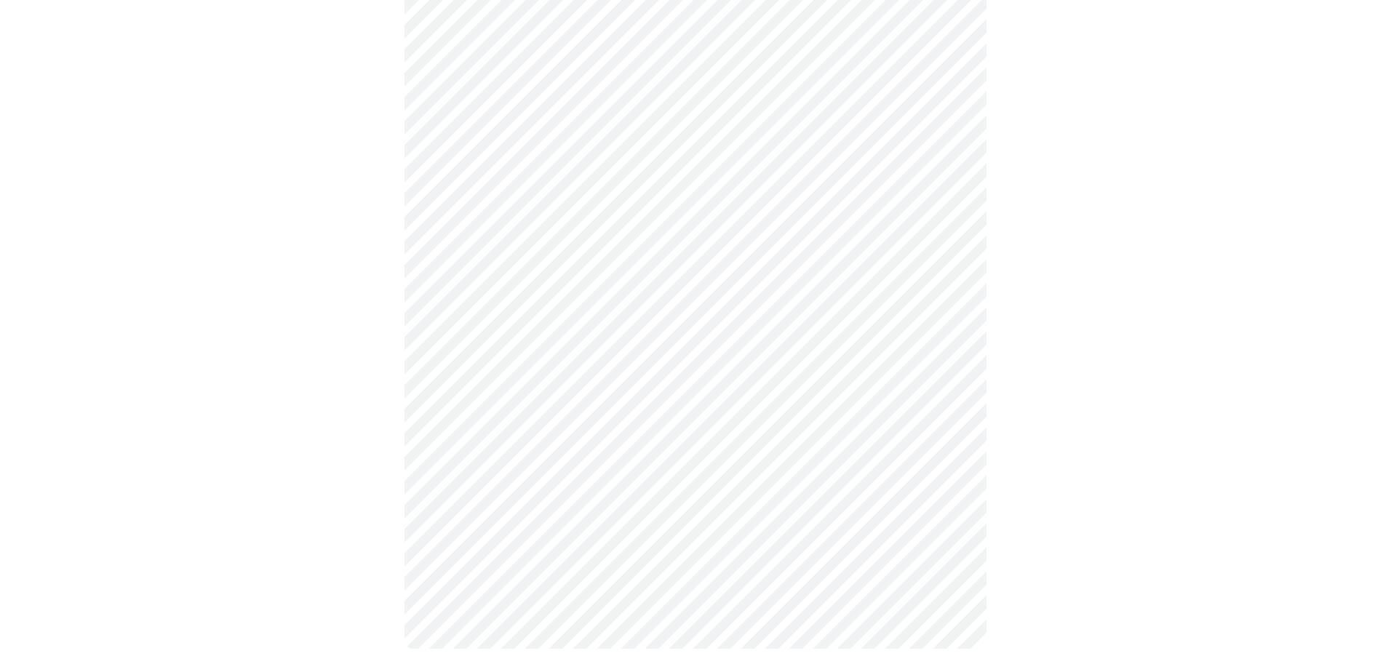
scroll to position [679, 0]
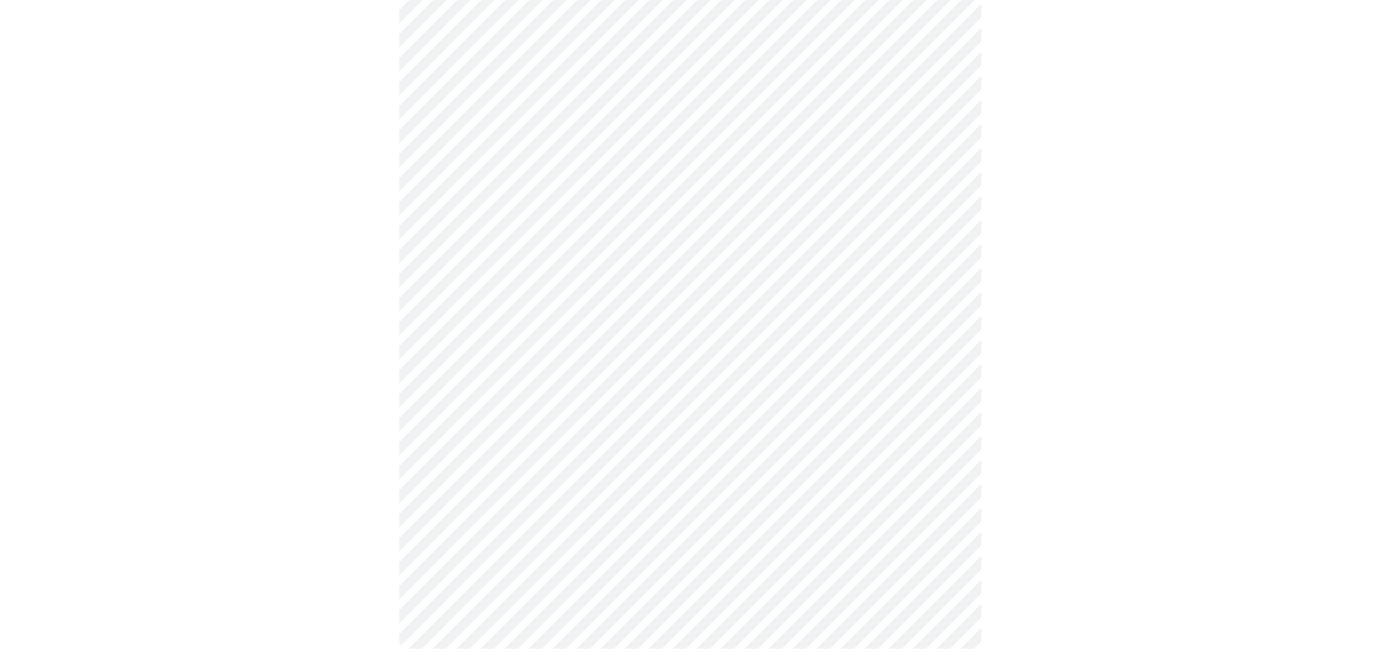
click at [758, 471] on body "MyMenopauseRx Appointments Messaging Labs Uploads Medications Community Refer a…" at bounding box center [690, 2] width 1369 height 1351
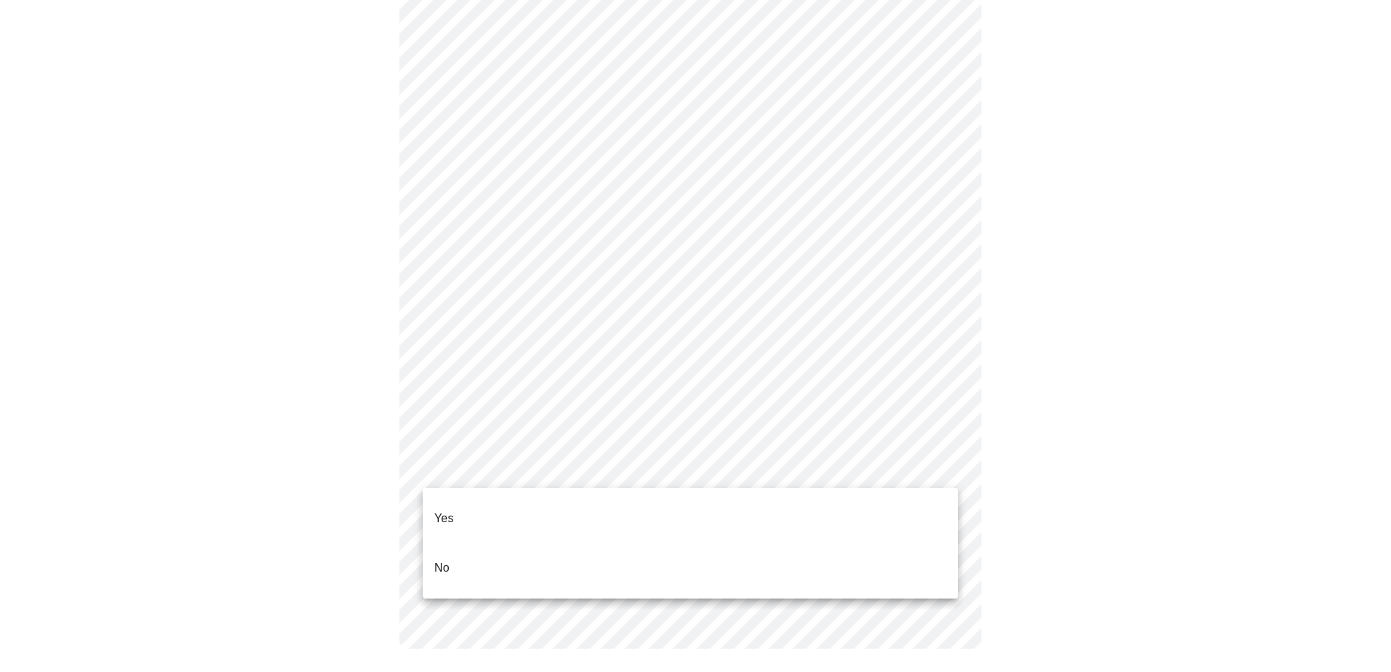
click at [709, 517] on li "Yes" at bounding box center [691, 518] width 536 height 49
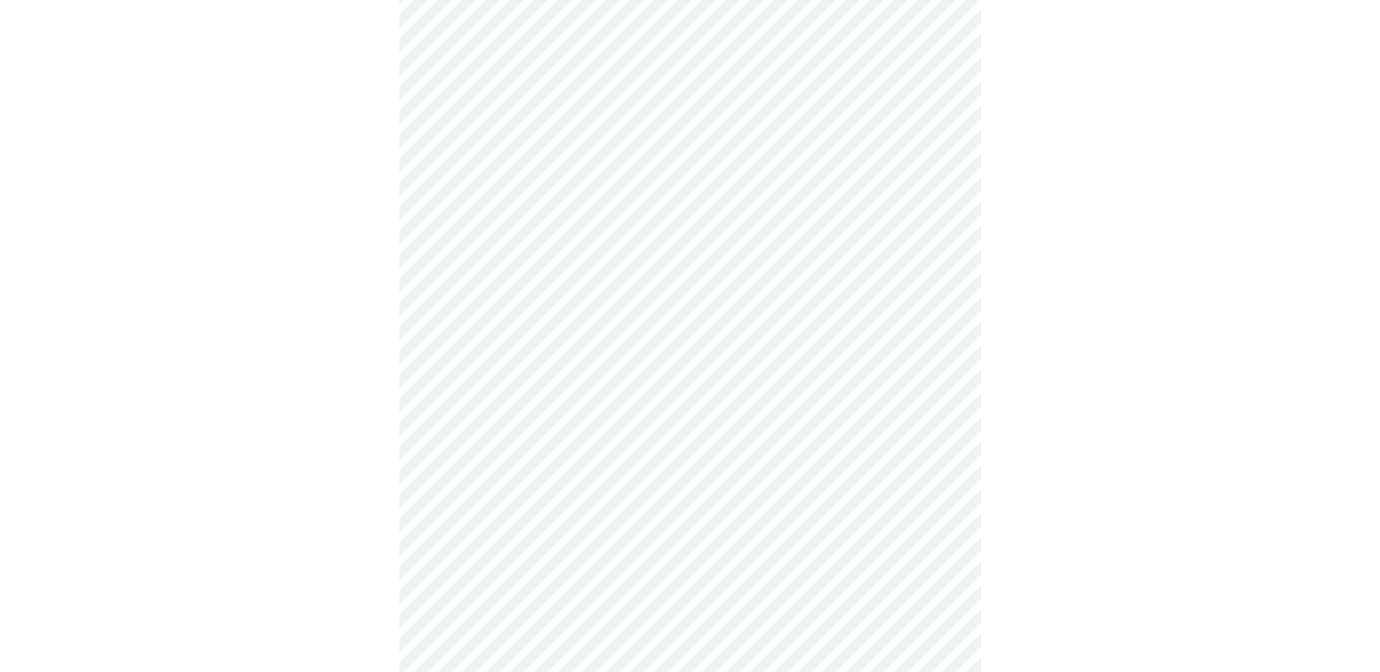
scroll to position [3784, 0]
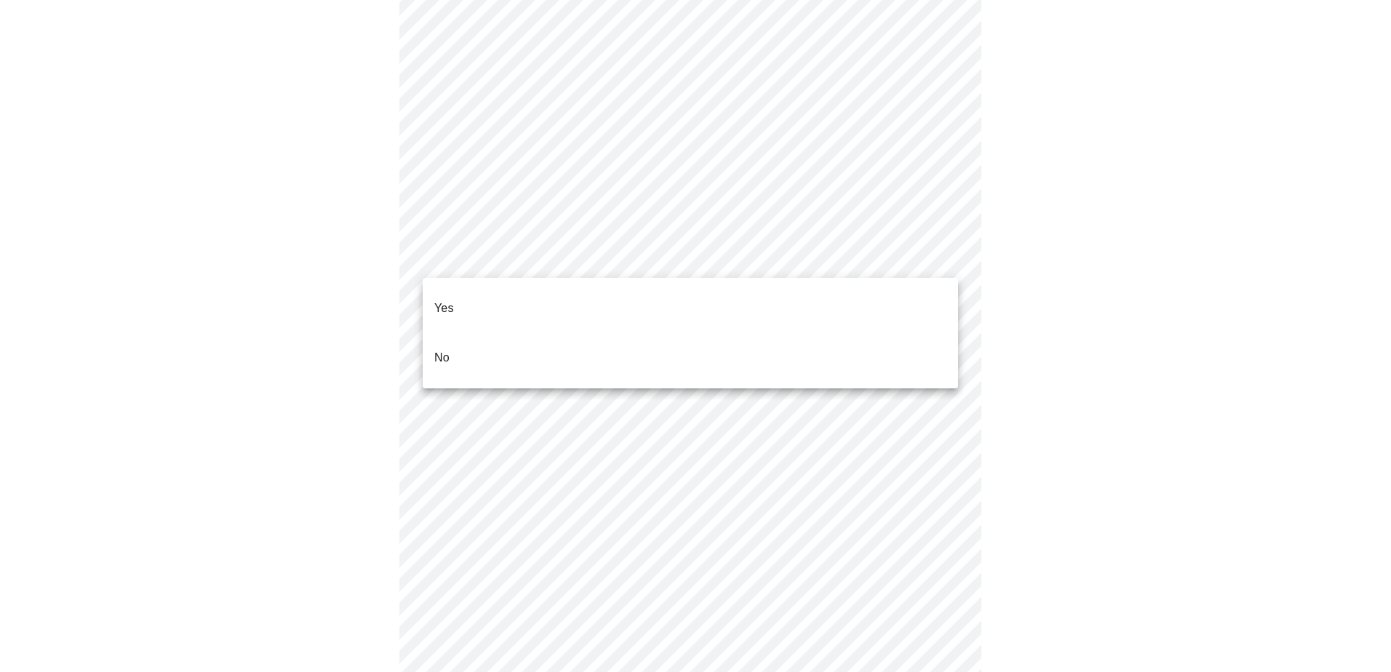
click at [660, 333] on li "No" at bounding box center [691, 357] width 536 height 49
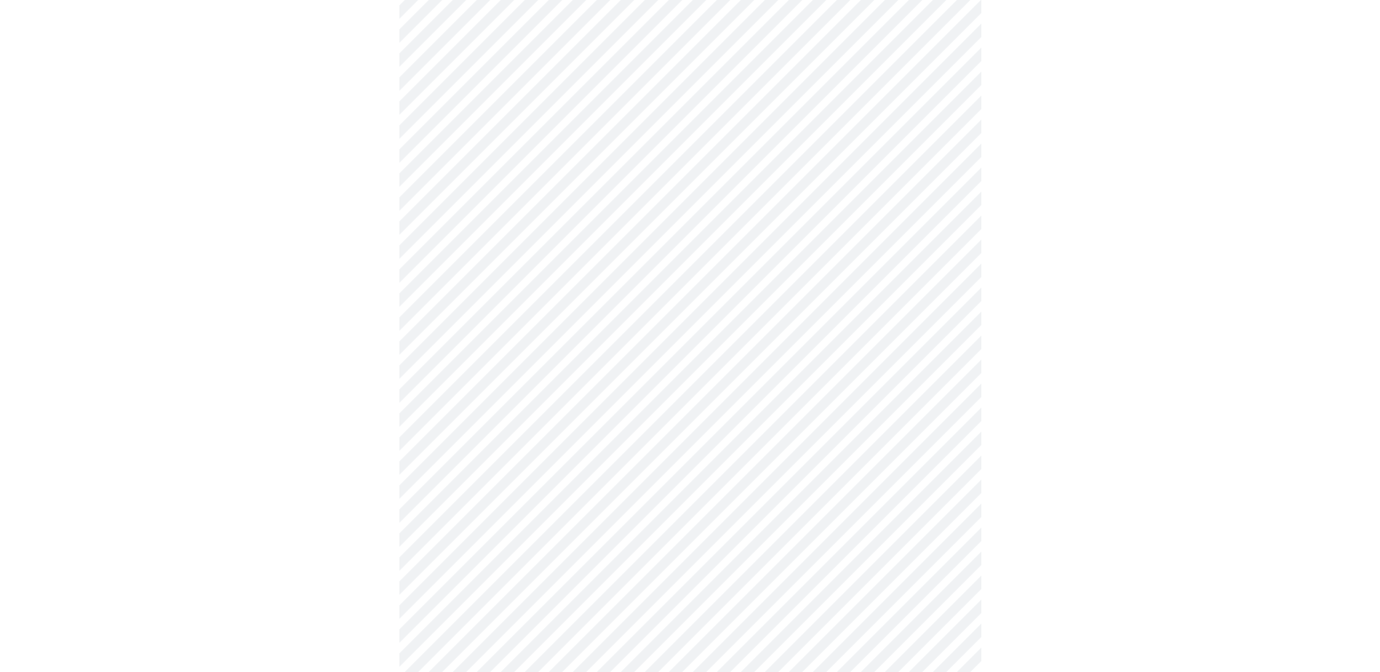
scroll to position [1164, 0]
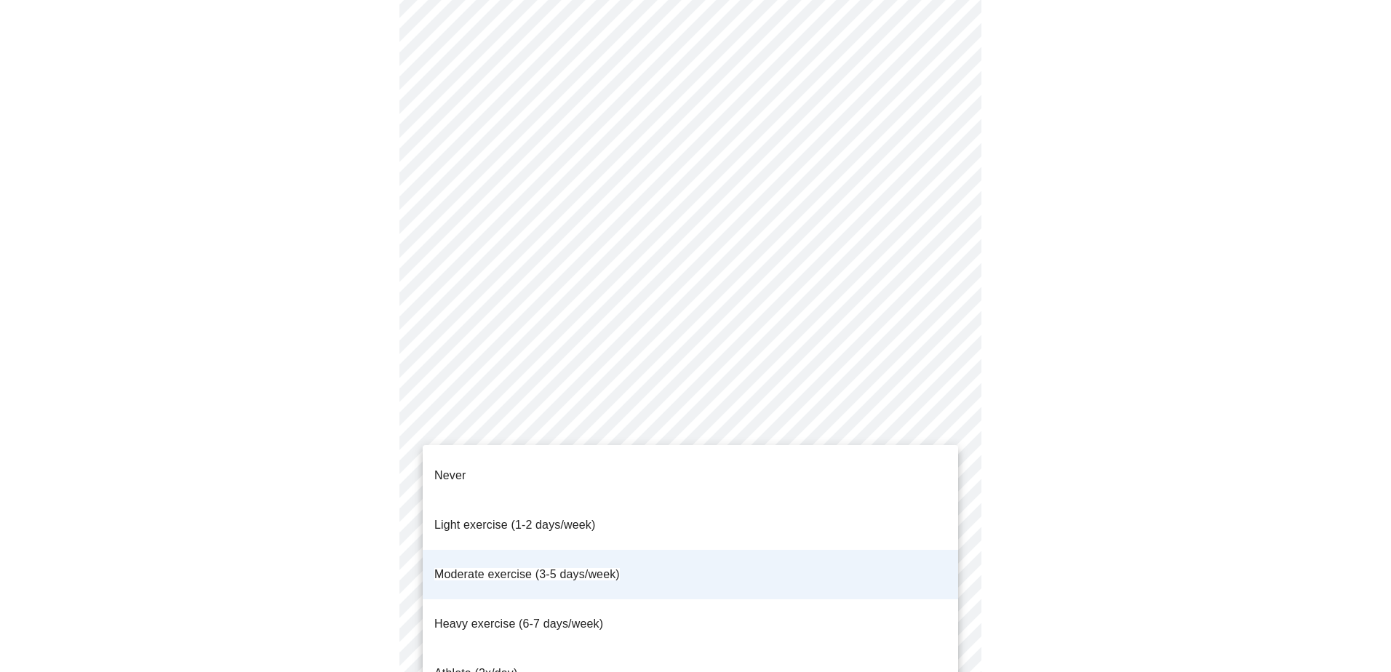
click at [797, 501] on li "Light exercise (1-2 days/week)" at bounding box center [691, 525] width 536 height 49
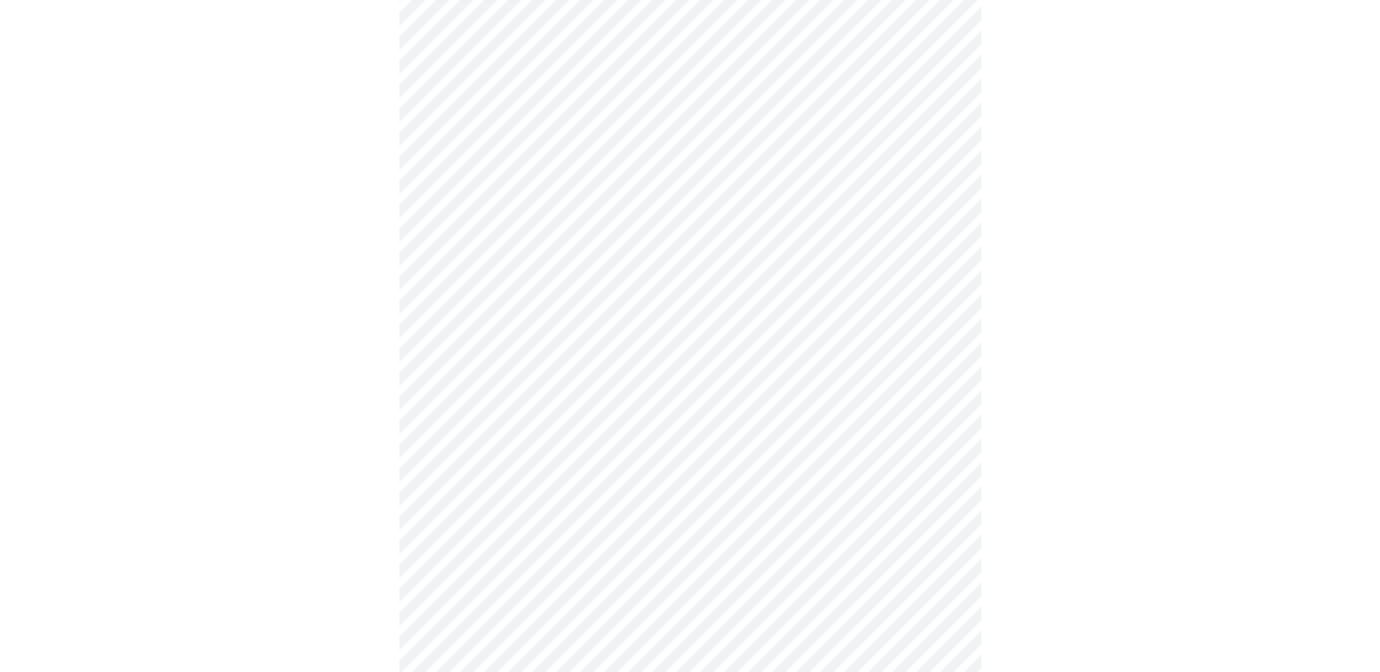
scroll to position [0, 0]
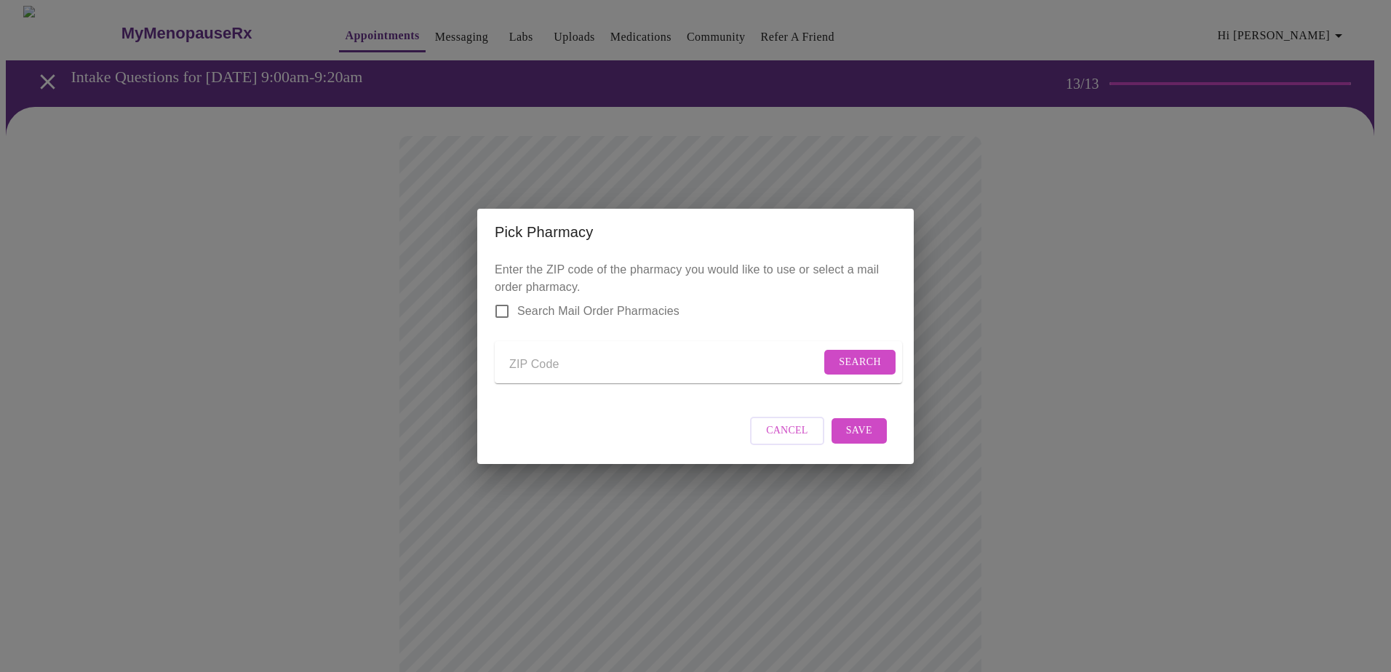
click at [798, 440] on span "Cancel" at bounding box center [787, 431] width 42 height 18
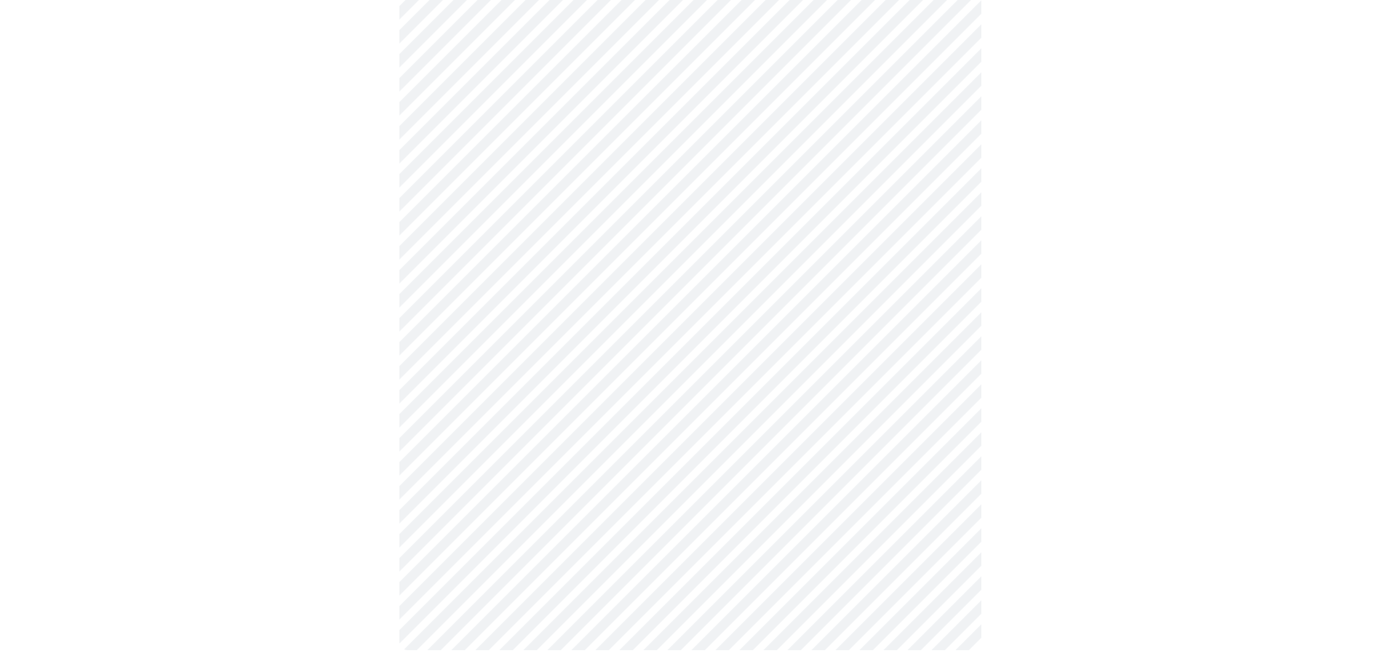
scroll to position [1068, 0]
